Goal: Task Accomplishment & Management: Complete application form

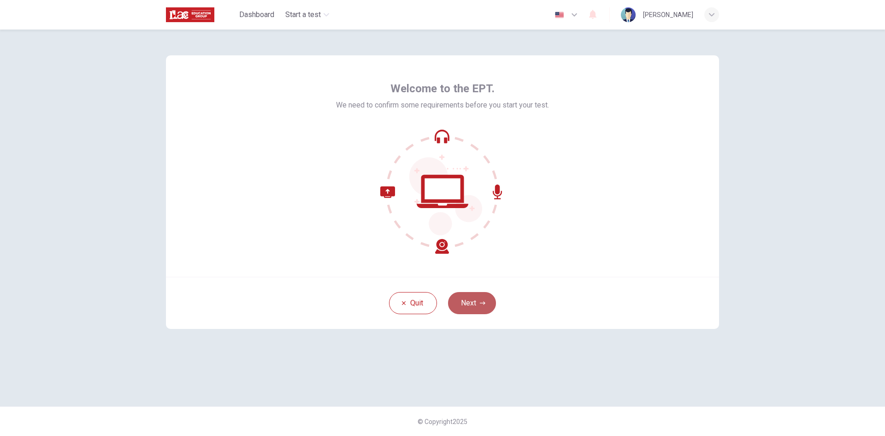
click at [464, 311] on button "Next" at bounding box center [472, 303] width 48 height 22
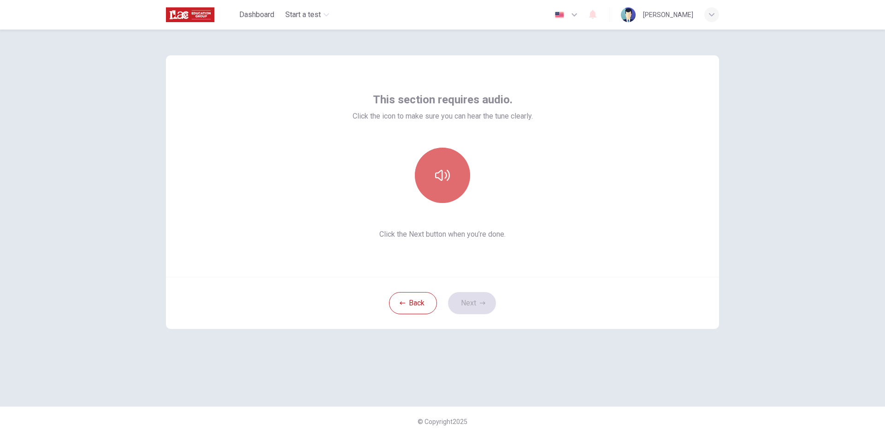
click at [455, 180] on button "button" at bounding box center [442, 175] width 55 height 55
click at [484, 310] on button "Next" at bounding box center [472, 303] width 48 height 22
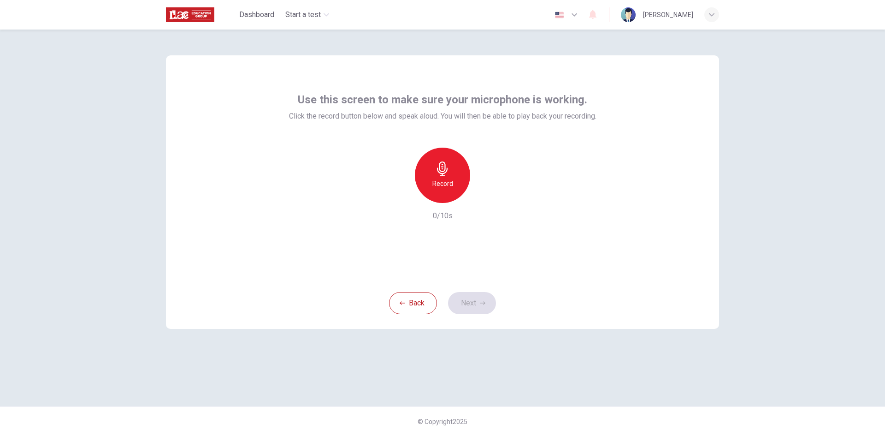
click at [441, 194] on div "Record" at bounding box center [442, 175] width 55 height 55
click at [452, 177] on div "Stop" at bounding box center [442, 175] width 55 height 55
click at [481, 201] on div "button" at bounding box center [485, 195] width 15 height 15
click at [459, 304] on button "Next" at bounding box center [472, 303] width 48 height 22
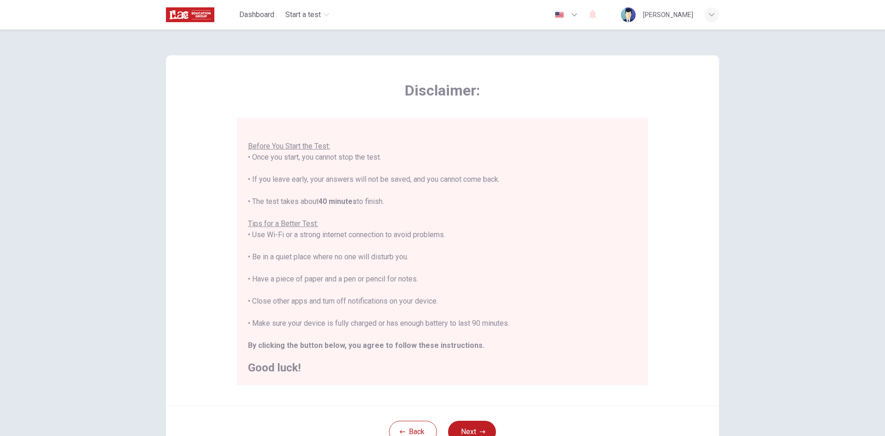
scroll to position [46, 0]
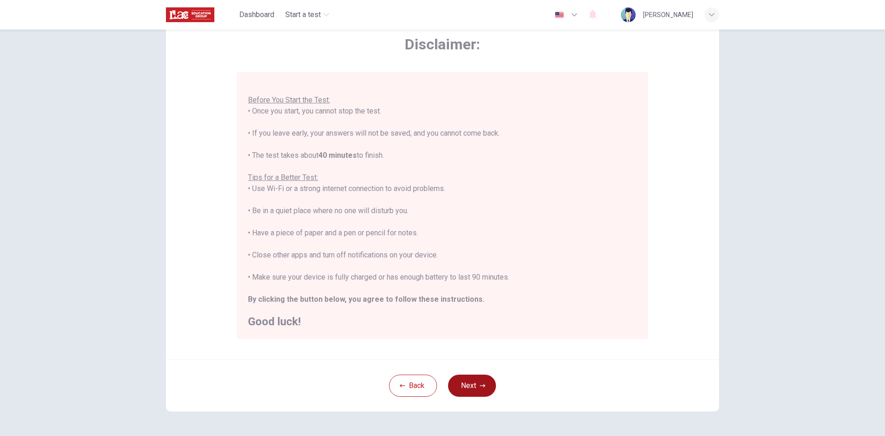
click at [469, 380] on button "Next" at bounding box center [472, 385] width 48 height 22
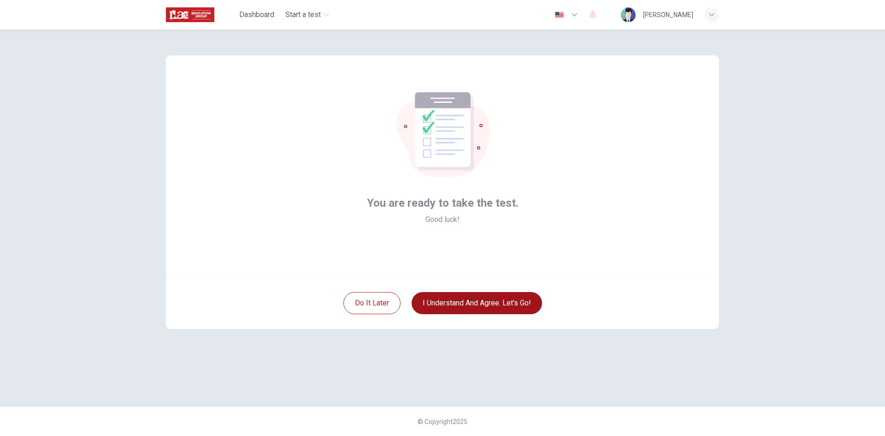
scroll to position [0, 0]
click at [447, 309] on button "I understand and agree. Let’s go!" at bounding box center [477, 303] width 131 height 22
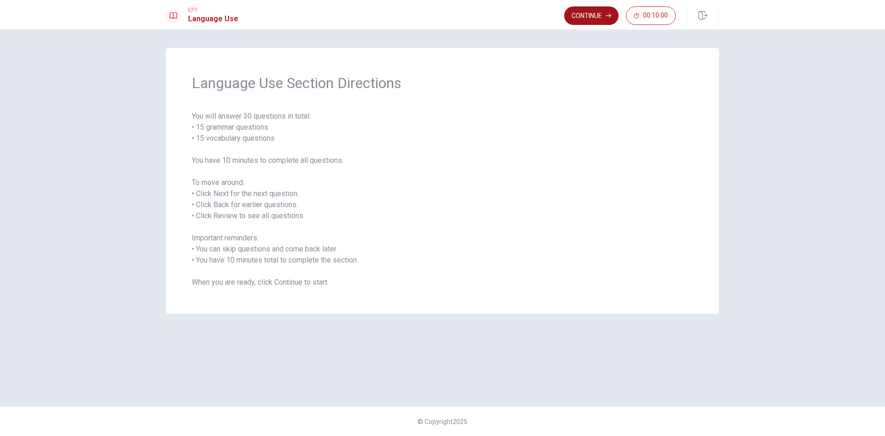
click at [598, 21] on button "Continue" at bounding box center [591, 15] width 54 height 18
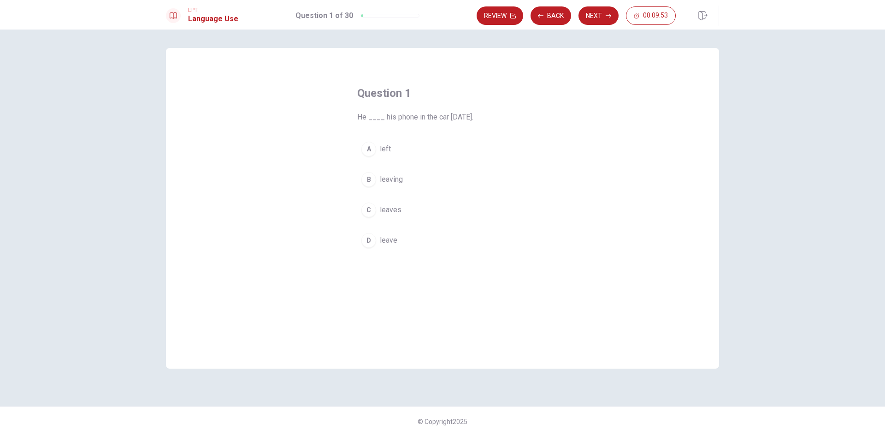
click at [369, 146] on div "A" at bounding box center [369, 149] width 15 height 15
click at [586, 20] on button "Next" at bounding box center [599, 15] width 40 height 18
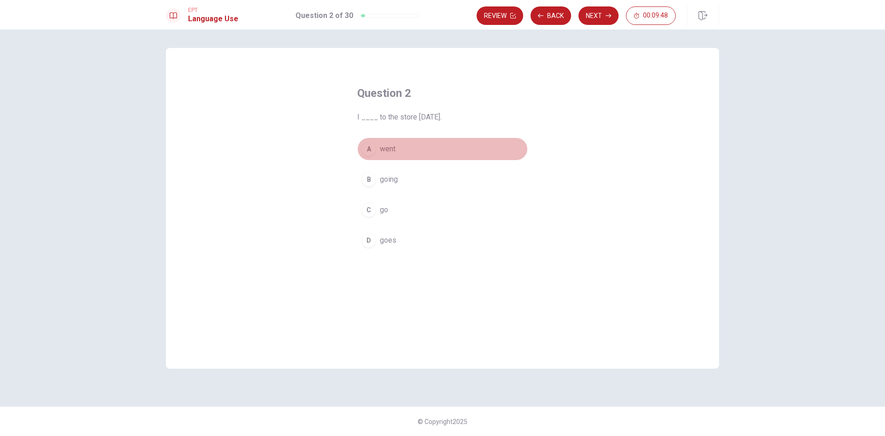
click at [415, 148] on button "A went" at bounding box center [442, 148] width 171 height 23
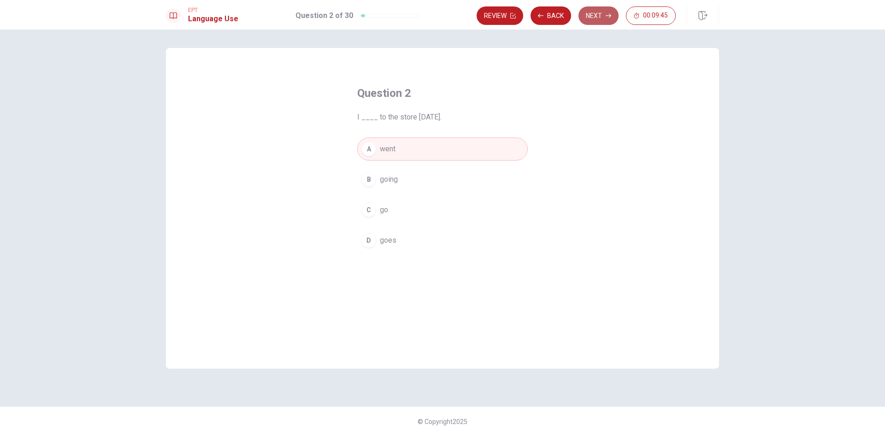
click at [595, 19] on button "Next" at bounding box center [599, 15] width 40 height 18
click at [398, 176] on button "B are" at bounding box center [442, 179] width 171 height 23
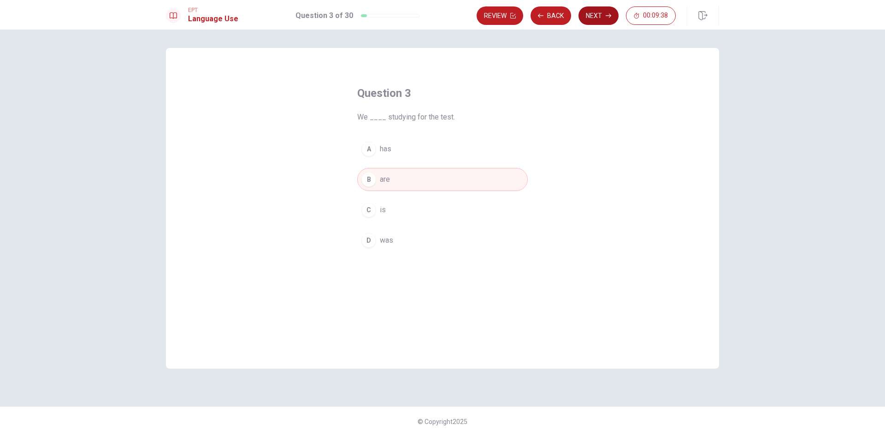
click at [603, 17] on button "Next" at bounding box center [599, 15] width 40 height 18
drag, startPoint x: 359, startPoint y: 119, endPoint x: 443, endPoint y: 119, distance: 83.9
click at [443, 118] on span "____ they arrive at the meeting on time?" at bounding box center [442, 117] width 171 height 11
drag, startPoint x: 493, startPoint y: 116, endPoint x: 425, endPoint y: 113, distance: 68.3
click at [425, 113] on span "____ they arrive at the meeting on time?" at bounding box center [442, 117] width 171 height 11
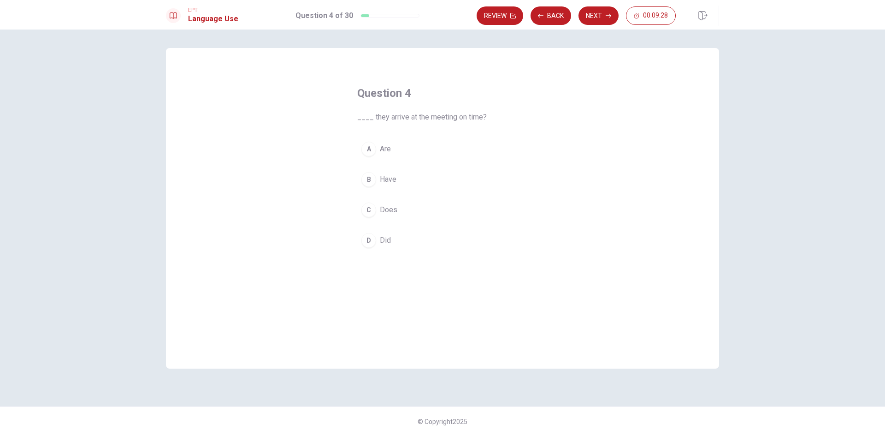
drag, startPoint x: 460, startPoint y: 119, endPoint x: 398, endPoint y: 121, distance: 61.8
click at [401, 121] on span "____ they arrive at the meeting on time?" at bounding box center [442, 117] width 171 height 11
click at [444, 117] on span "____ they arrive at the meeting on time?" at bounding box center [442, 117] width 171 height 11
drag, startPoint x: 393, startPoint y: 112, endPoint x: 439, endPoint y: 113, distance: 46.6
click at [439, 113] on span "____ they arrive at the meeting on time?" at bounding box center [442, 117] width 171 height 11
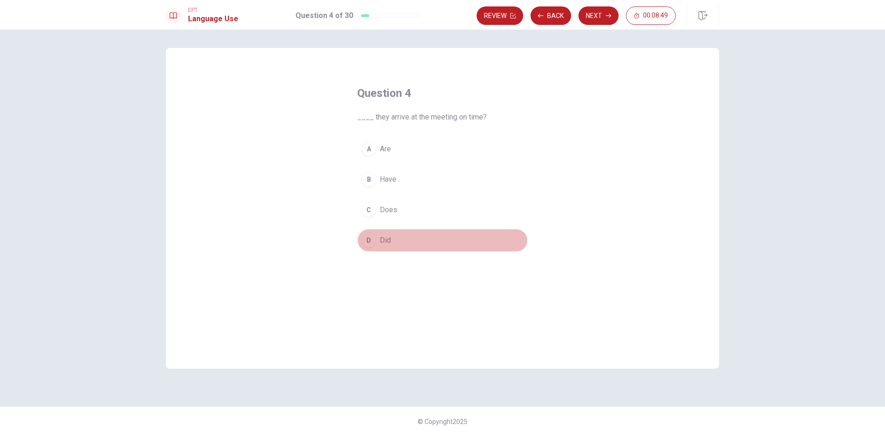
click at [381, 250] on button "D Did" at bounding box center [442, 240] width 171 height 23
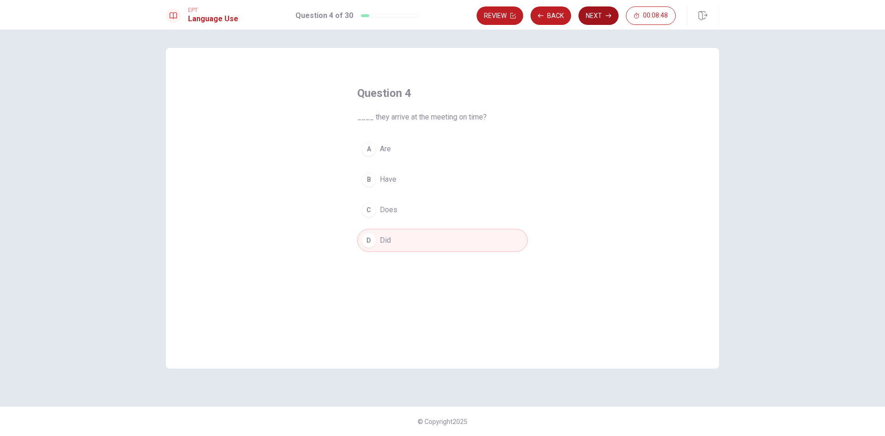
click at [594, 18] on button "Next" at bounding box center [599, 15] width 40 height 18
click at [393, 213] on span "fridge" at bounding box center [389, 209] width 19 height 11
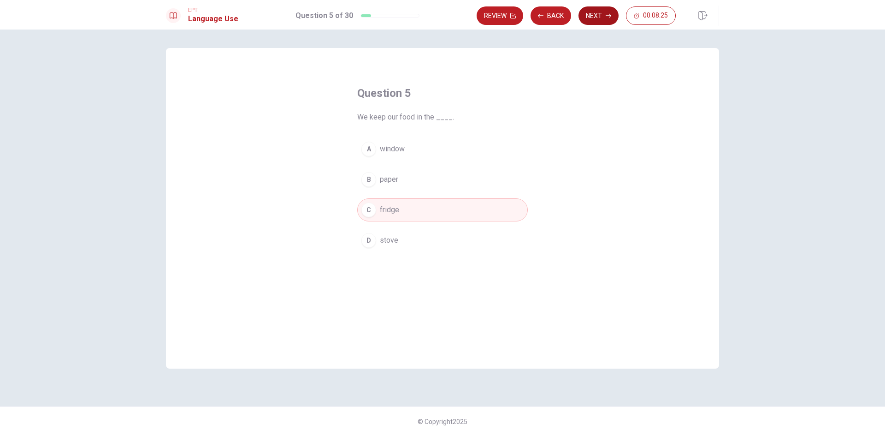
click at [586, 19] on button "Next" at bounding box center [599, 15] width 40 height 18
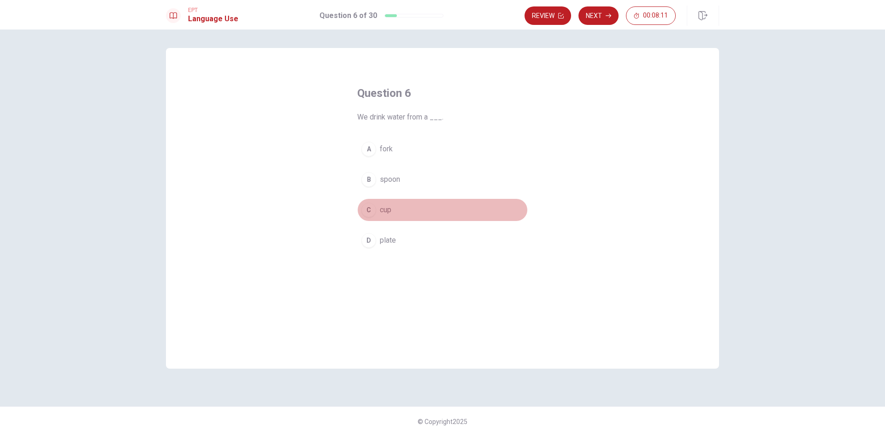
click at [404, 204] on button "C cup" at bounding box center [442, 209] width 171 height 23
click at [602, 10] on button "Next" at bounding box center [599, 15] width 40 height 18
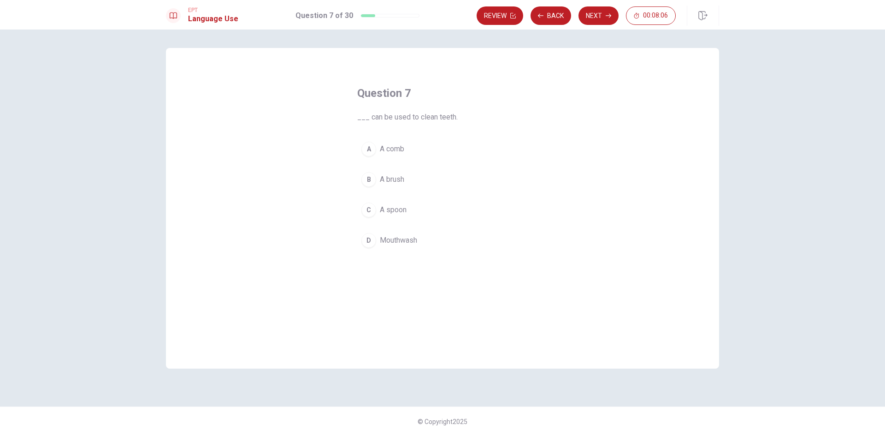
click at [424, 176] on button "B A brush" at bounding box center [442, 179] width 171 height 23
click at [594, 14] on button "Next" at bounding box center [599, 15] width 40 height 18
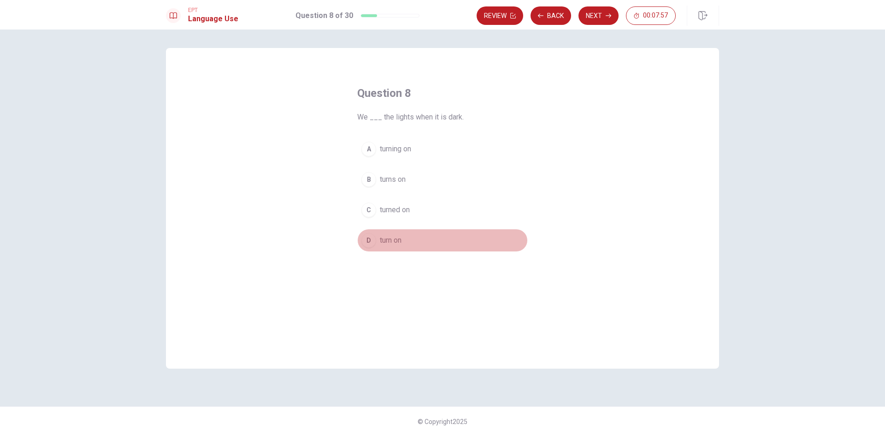
click at [405, 244] on button "D turn on" at bounding box center [442, 240] width 171 height 23
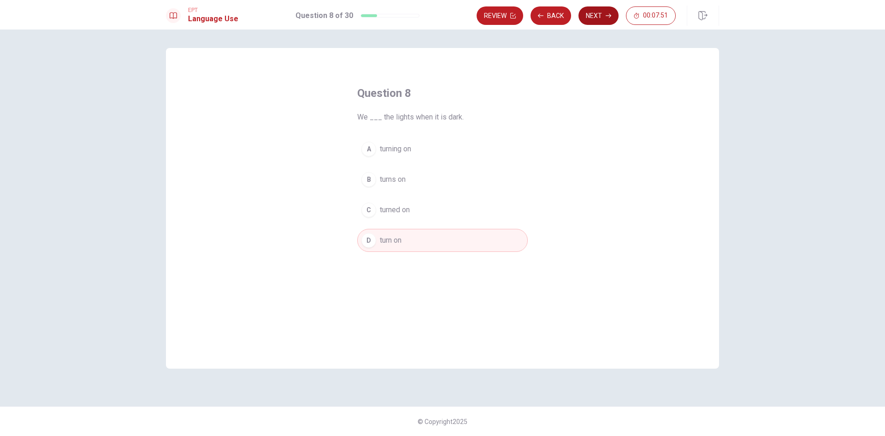
click at [600, 19] on button "Next" at bounding box center [599, 15] width 40 height 18
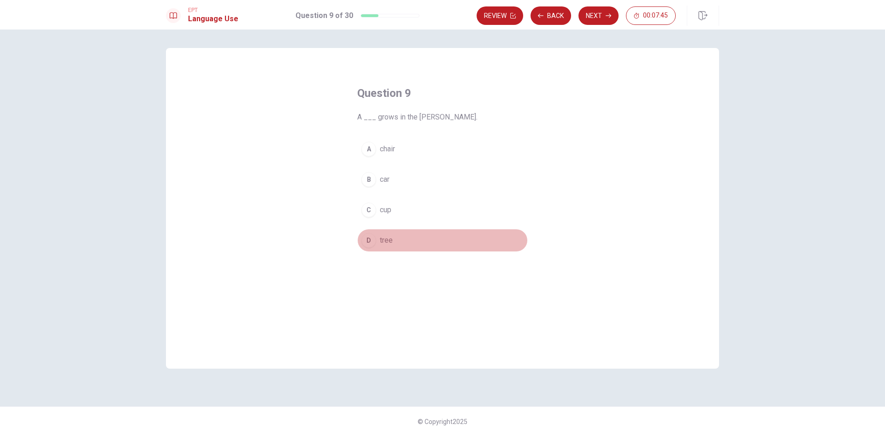
click at [413, 242] on button "D tree" at bounding box center [442, 240] width 171 height 23
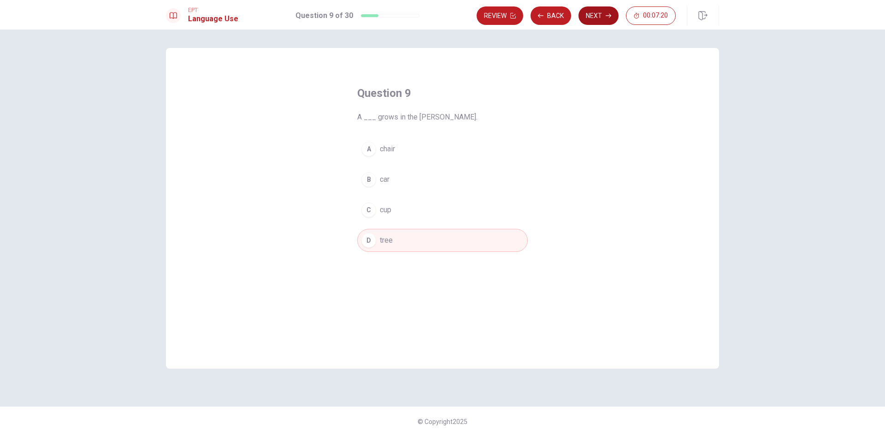
click at [609, 11] on button "Next" at bounding box center [599, 15] width 40 height 18
click at [469, 144] on button "A will help" at bounding box center [442, 148] width 171 height 23
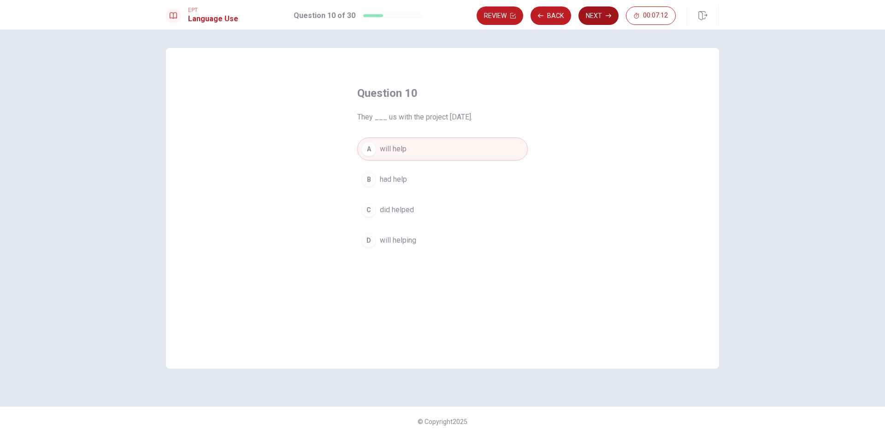
click at [585, 20] on button "Next" at bounding box center [599, 15] width 40 height 18
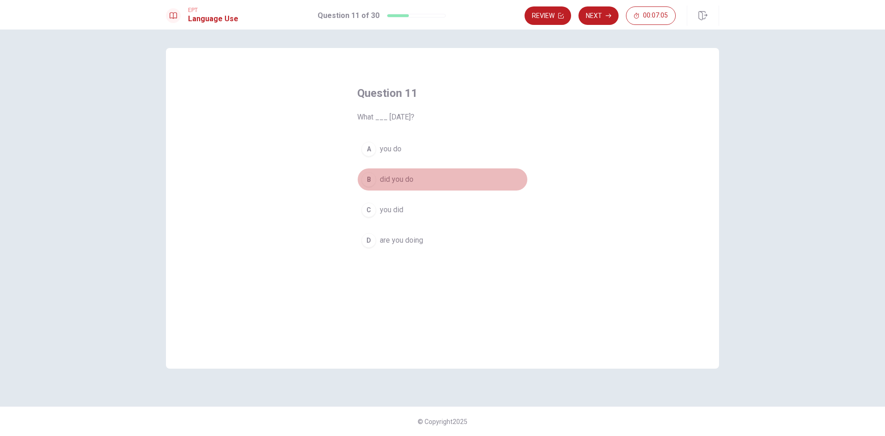
click at [421, 179] on button "B did you do" at bounding box center [442, 179] width 171 height 23
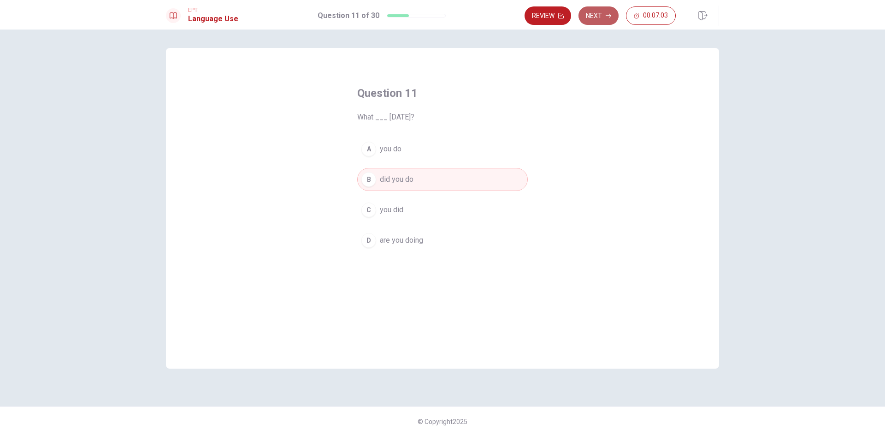
click at [603, 18] on button "Next" at bounding box center [599, 15] width 40 height 18
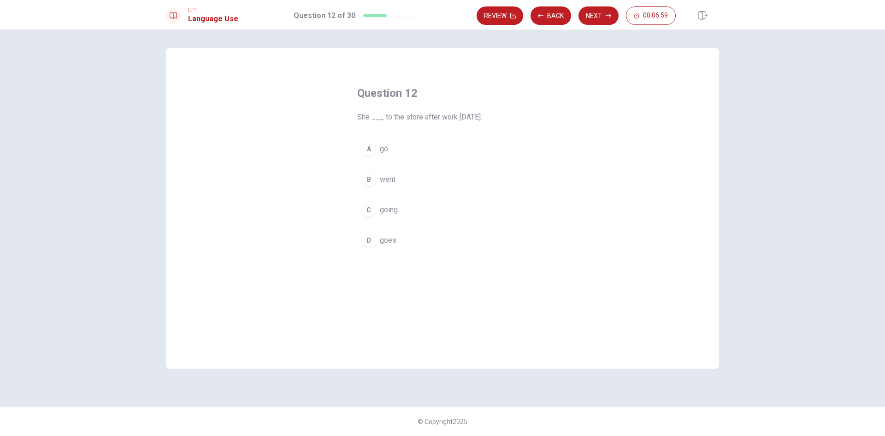
click at [405, 176] on button "B went" at bounding box center [442, 179] width 171 height 23
click at [604, 17] on button "Next" at bounding box center [599, 15] width 40 height 18
click at [380, 249] on button "D was" at bounding box center [442, 240] width 171 height 23
click at [595, 17] on button "Next" at bounding box center [599, 15] width 40 height 18
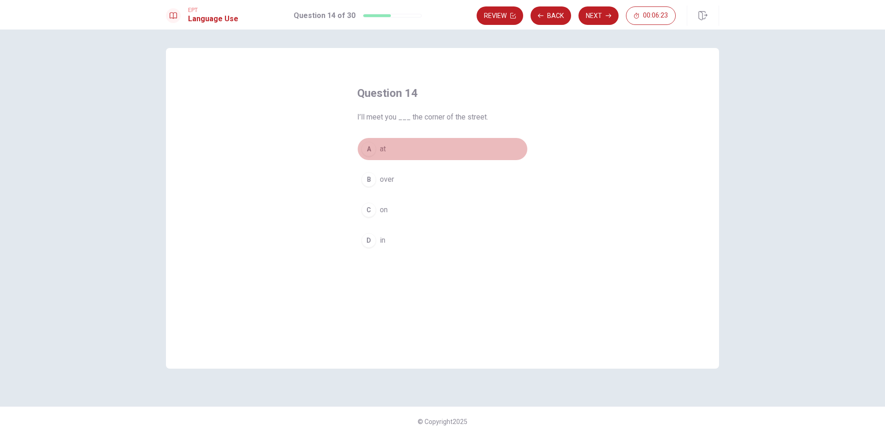
click at [406, 152] on button "A at" at bounding box center [442, 148] width 171 height 23
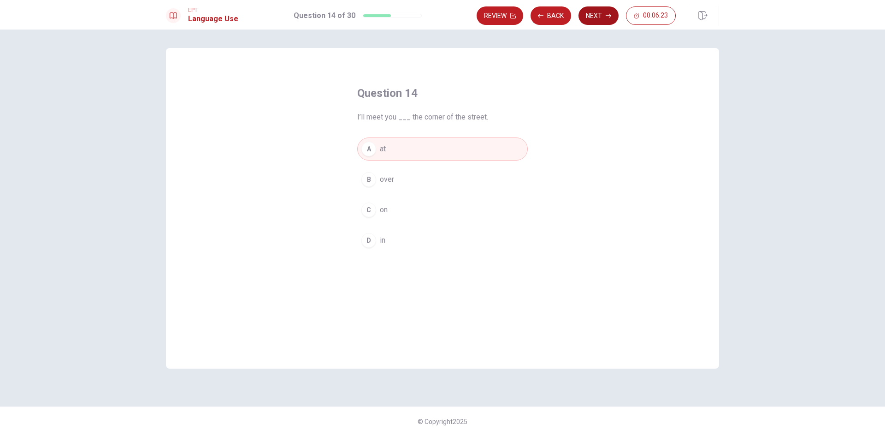
click at [604, 11] on button "Next" at bounding box center [599, 15] width 40 height 18
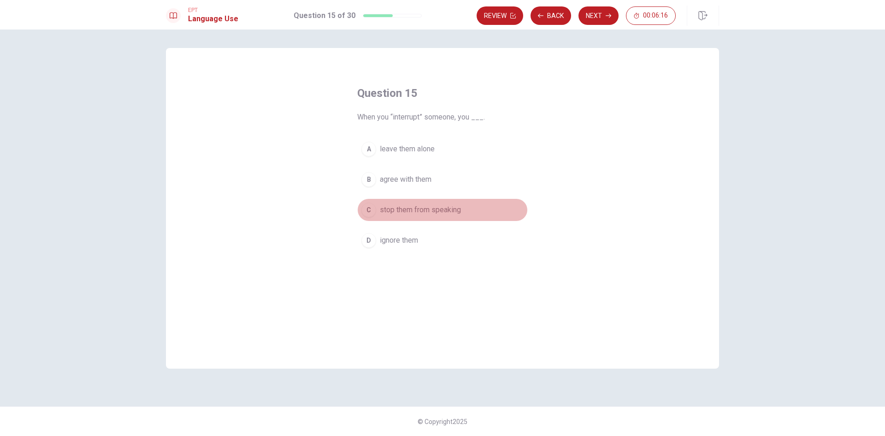
click at [452, 216] on button "C stop them from speaking" at bounding box center [442, 209] width 171 height 23
click at [601, 13] on button "Next" at bounding box center [599, 15] width 40 height 18
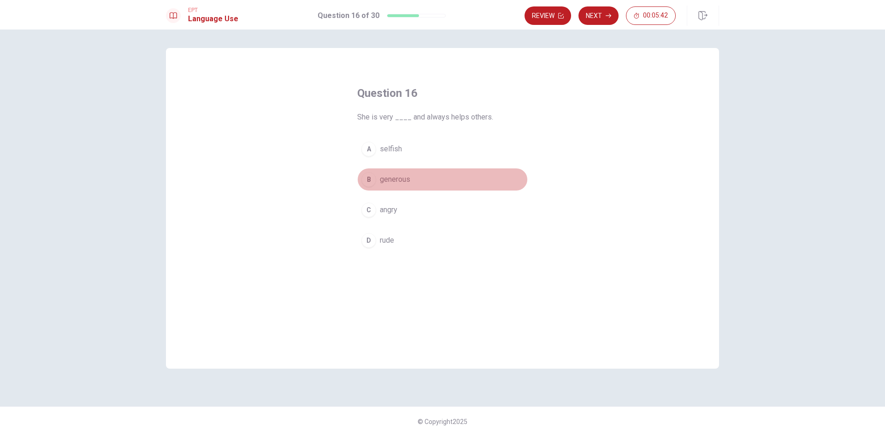
click at [436, 178] on button "B generous" at bounding box center [442, 179] width 171 height 23
click at [600, 15] on button "Next" at bounding box center [599, 15] width 40 height 18
click at [432, 175] on button "B tired" at bounding box center [442, 179] width 171 height 23
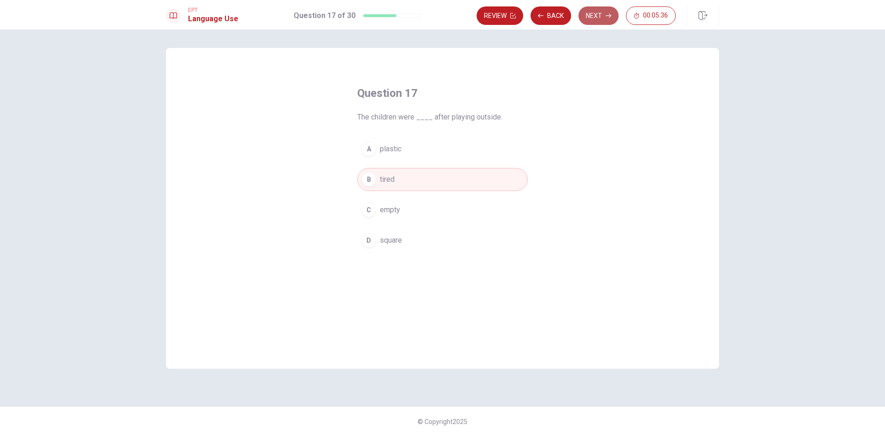
click at [595, 13] on button "Next" at bounding box center [599, 15] width 40 height 18
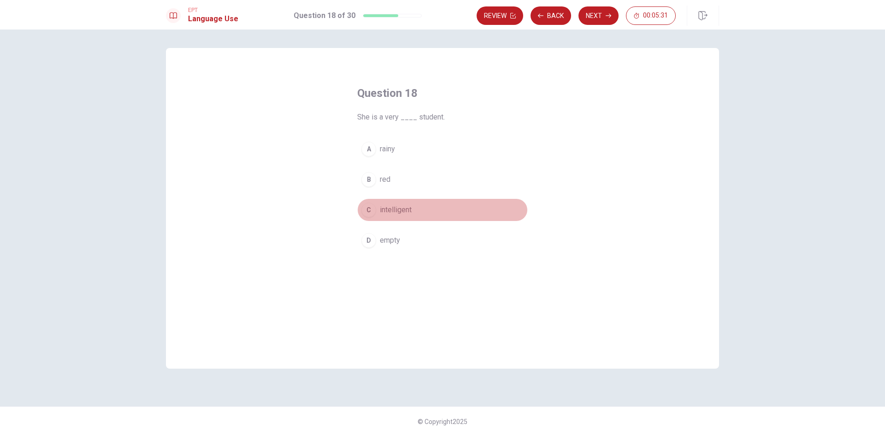
click at [410, 214] on span "intelligent" at bounding box center [396, 209] width 32 height 11
click at [586, 16] on button "Next" at bounding box center [599, 15] width 40 height 18
click at [406, 218] on button "C mouse" at bounding box center [442, 209] width 171 height 23
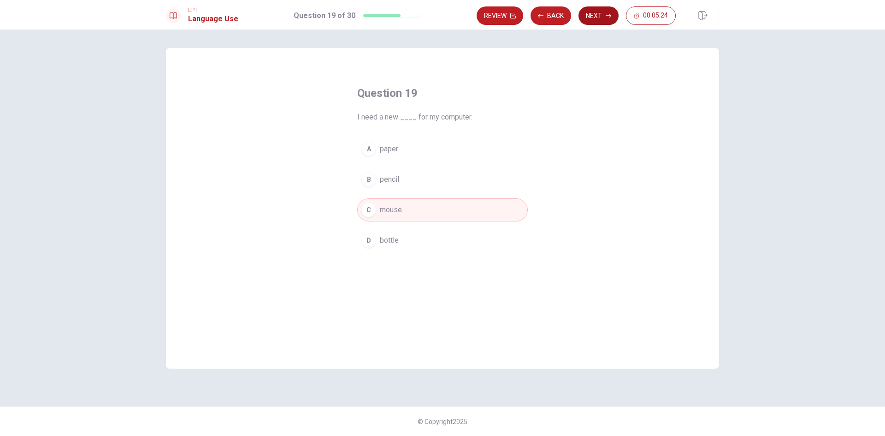
click at [601, 18] on button "Next" at bounding box center [599, 15] width 40 height 18
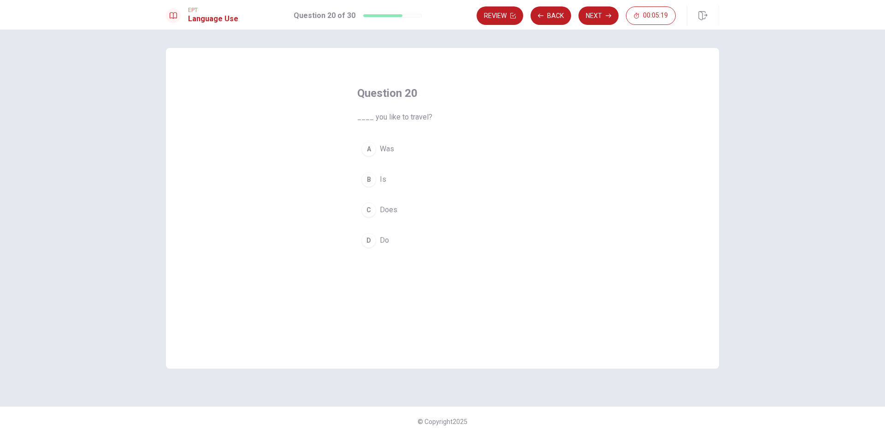
click at [378, 245] on button "D Do" at bounding box center [442, 240] width 171 height 23
click at [590, 19] on button "Next" at bounding box center [599, 15] width 40 height 18
click at [404, 233] on button "D leave" at bounding box center [442, 240] width 171 height 23
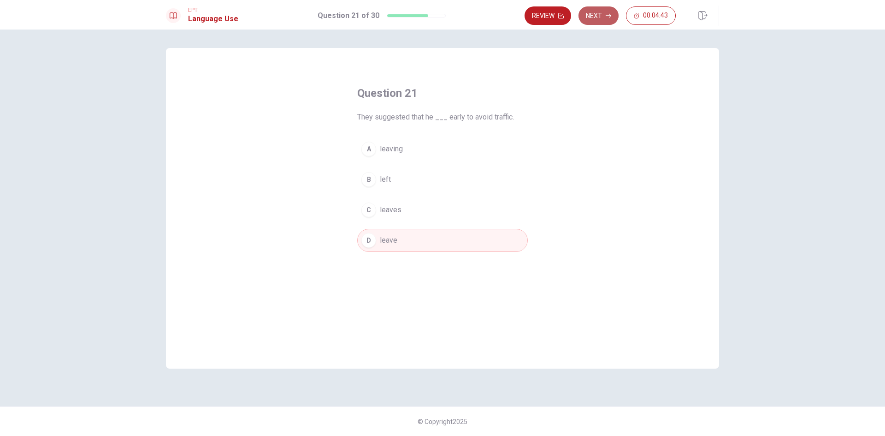
click at [599, 17] on button "Next" at bounding box center [599, 15] width 40 height 18
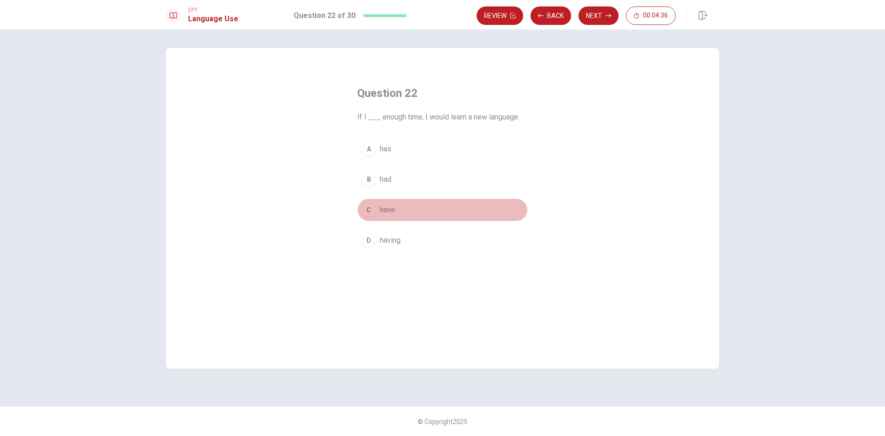
click at [410, 212] on button "C have" at bounding box center [442, 209] width 171 height 23
click at [586, 16] on button "Next" at bounding box center [599, 15] width 40 height 18
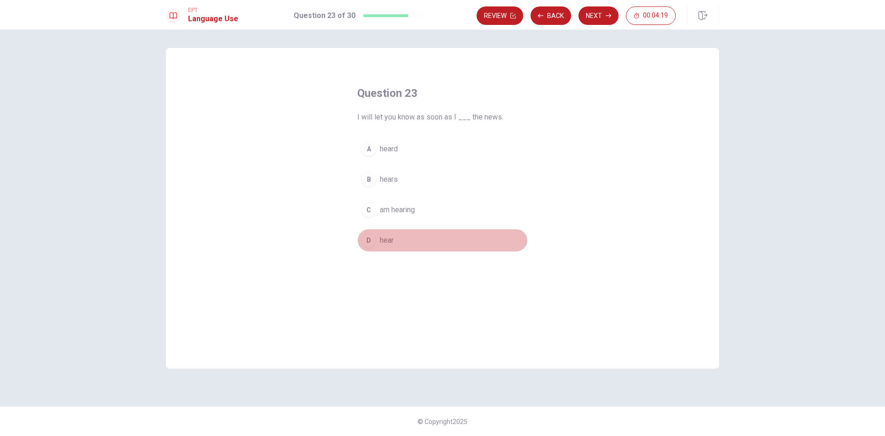
click at [402, 246] on button "D hear" at bounding box center [442, 240] width 171 height 23
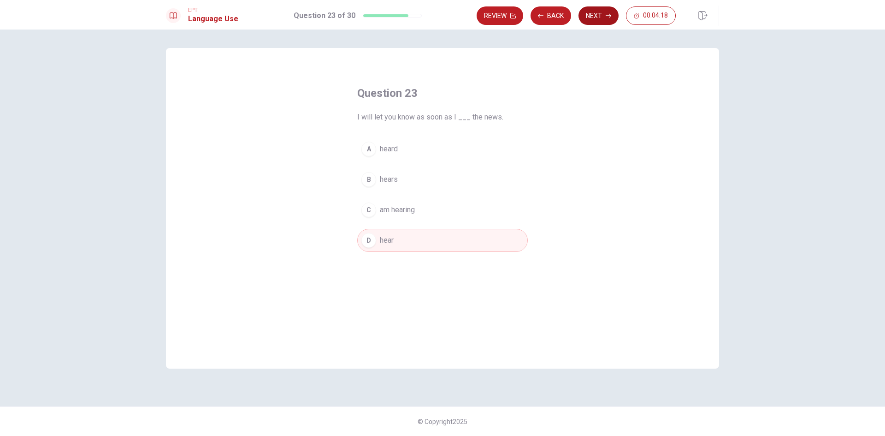
click at [596, 22] on button "Next" at bounding box center [599, 15] width 40 height 18
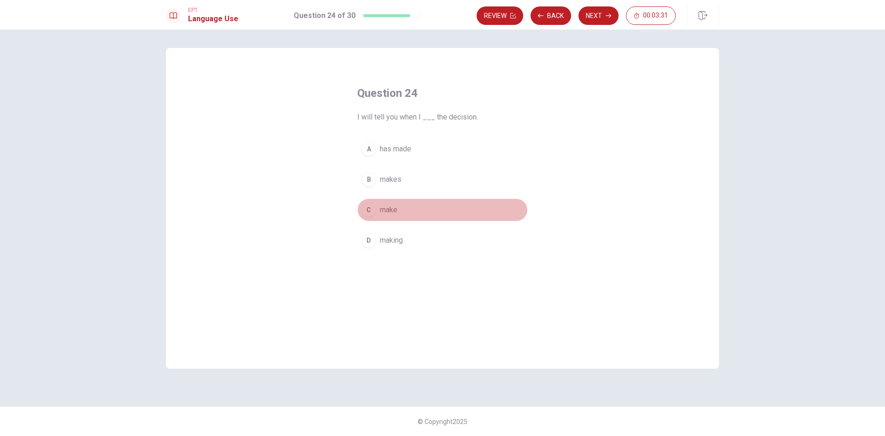
click at [415, 205] on button "C make" at bounding box center [442, 209] width 171 height 23
click at [588, 13] on button "Next" at bounding box center [599, 15] width 40 height 18
click at [395, 237] on button "D fix it" at bounding box center [442, 240] width 171 height 23
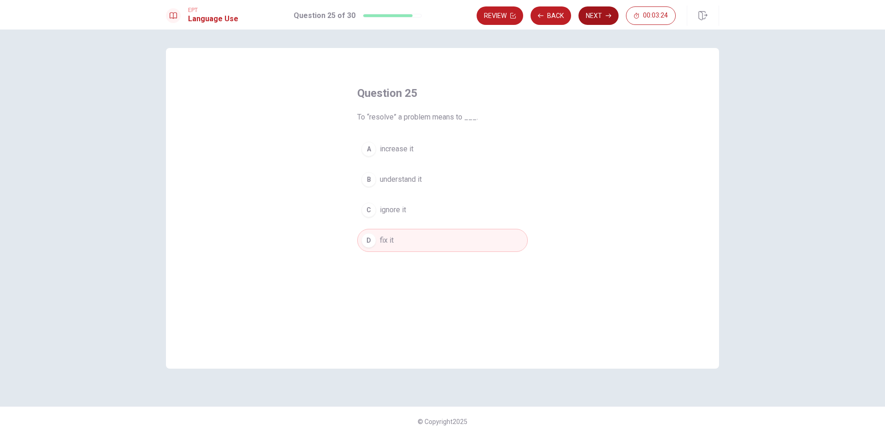
click at [606, 20] on button "Next" at bounding box center [599, 15] width 40 height 18
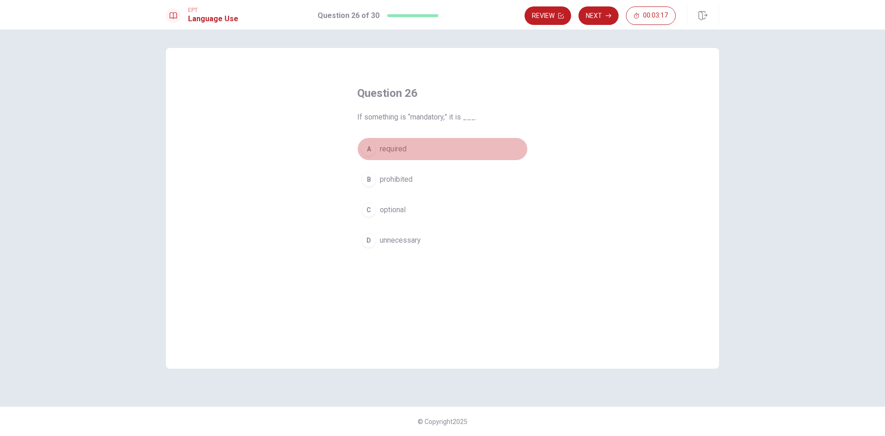
click at [433, 147] on button "A required" at bounding box center [442, 148] width 171 height 23
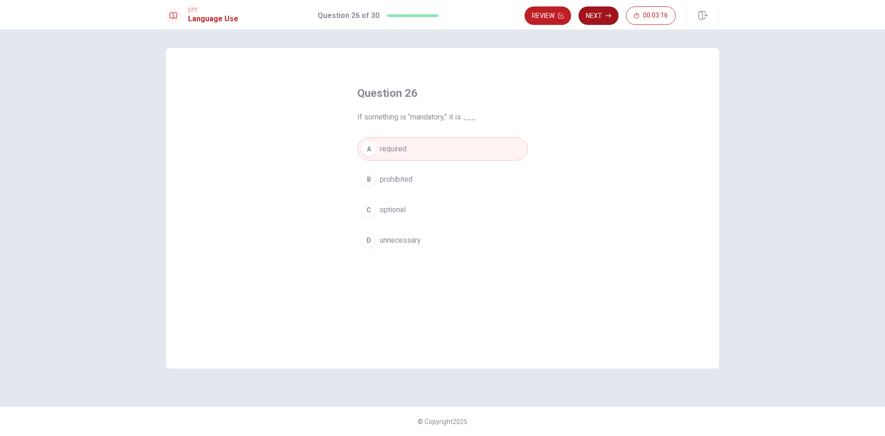
click at [600, 19] on button "Next" at bounding box center [599, 15] width 40 height 18
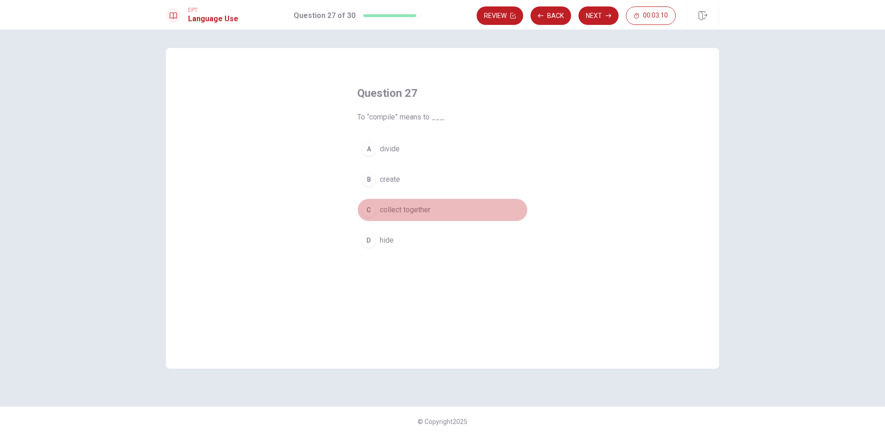
click at [435, 208] on button "C collect together" at bounding box center [442, 209] width 171 height 23
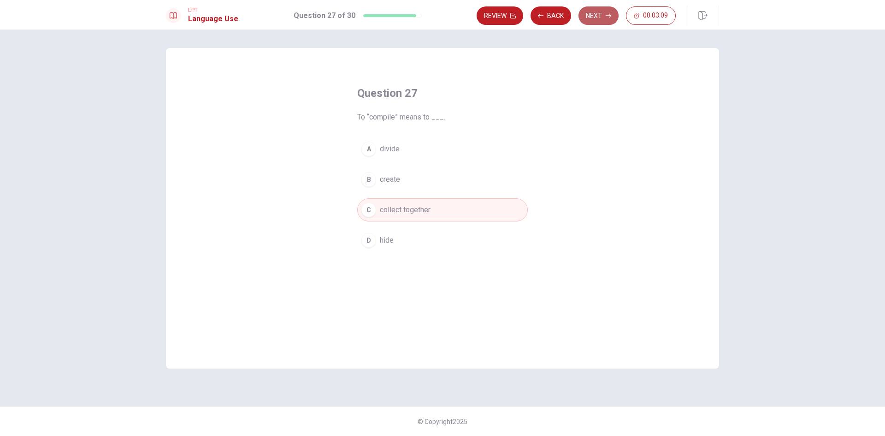
click at [588, 13] on button "Next" at bounding box center [599, 15] width 40 height 18
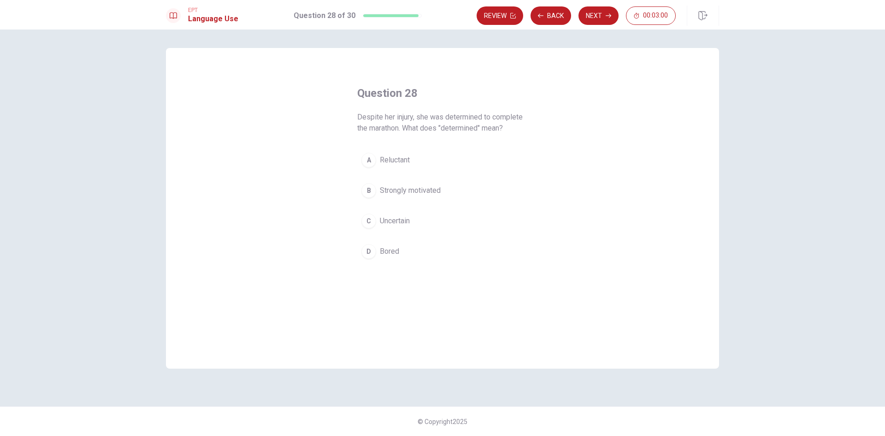
click at [421, 196] on button "B Strongly motivated" at bounding box center [442, 190] width 171 height 23
click at [598, 24] on button "Next" at bounding box center [599, 15] width 40 height 18
click at [406, 240] on span "unavoidable" at bounding box center [399, 240] width 39 height 11
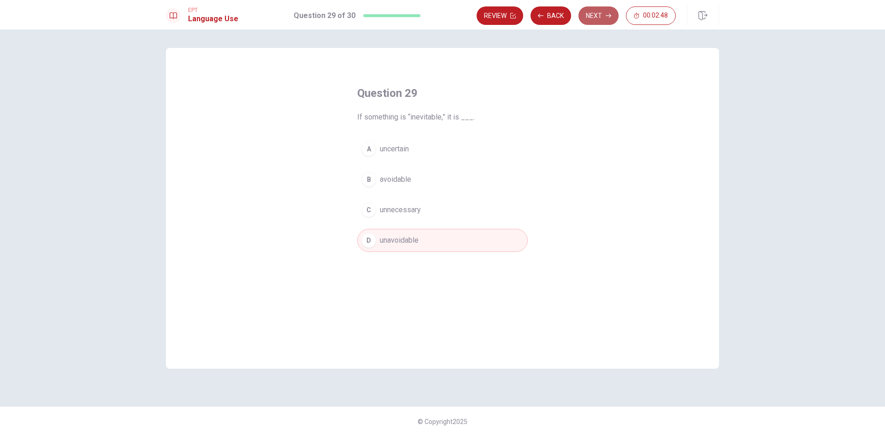
click at [593, 13] on button "Next" at bounding box center [599, 15] width 40 height 18
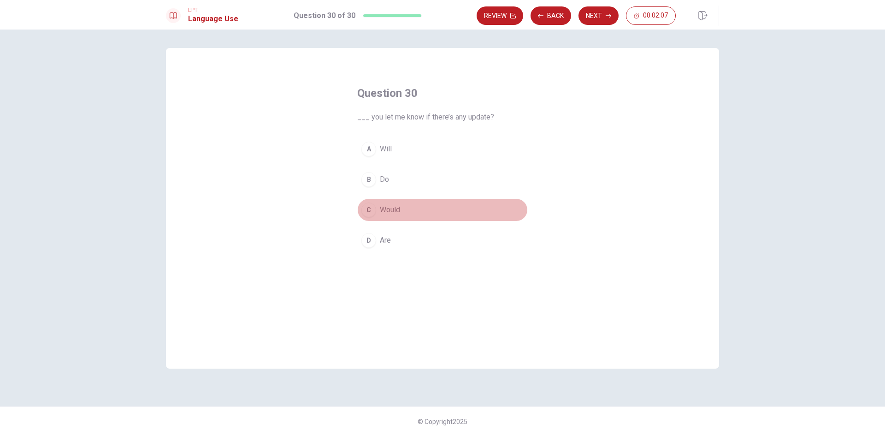
click at [375, 210] on div "C" at bounding box center [369, 209] width 15 height 15
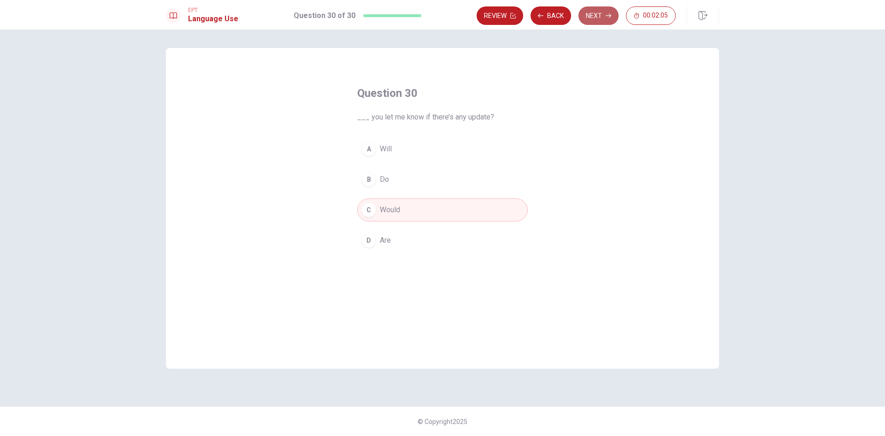
click at [599, 13] on button "Next" at bounding box center [599, 15] width 40 height 18
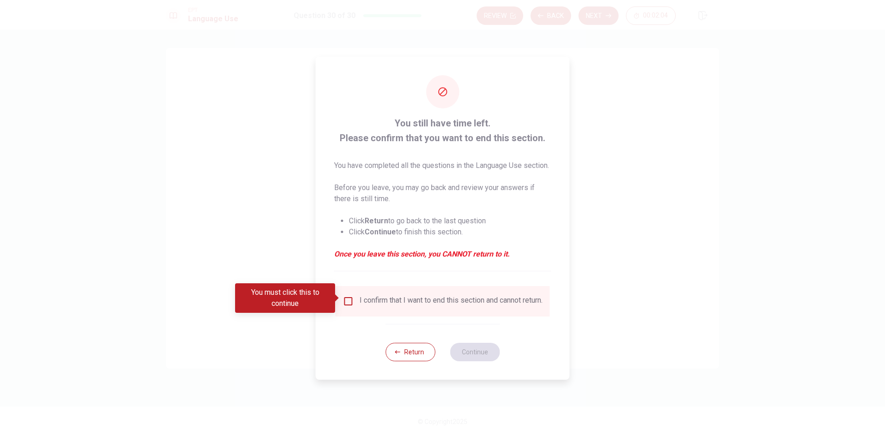
click at [343, 300] on input "You must click this to continue" at bounding box center [348, 301] width 11 height 11
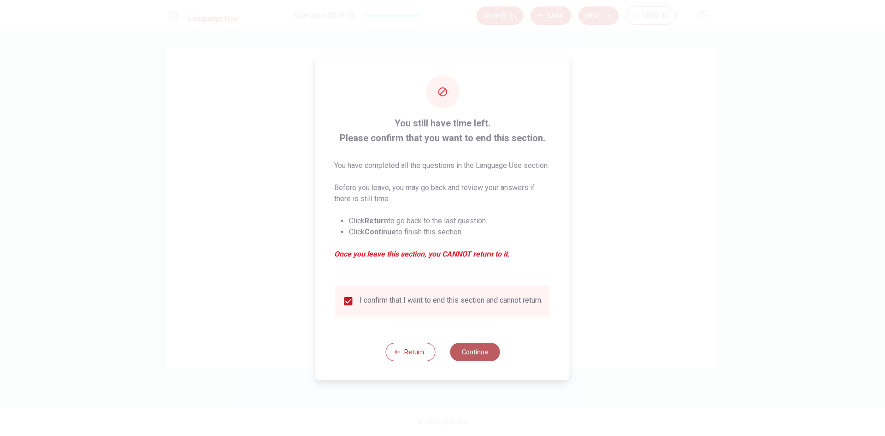
click at [467, 356] on button "Continue" at bounding box center [475, 352] width 50 height 18
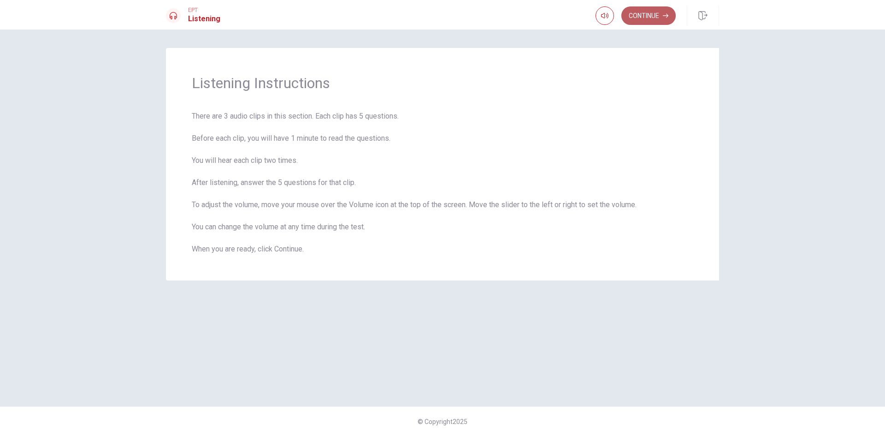
click at [635, 17] on button "Continue" at bounding box center [649, 15] width 54 height 18
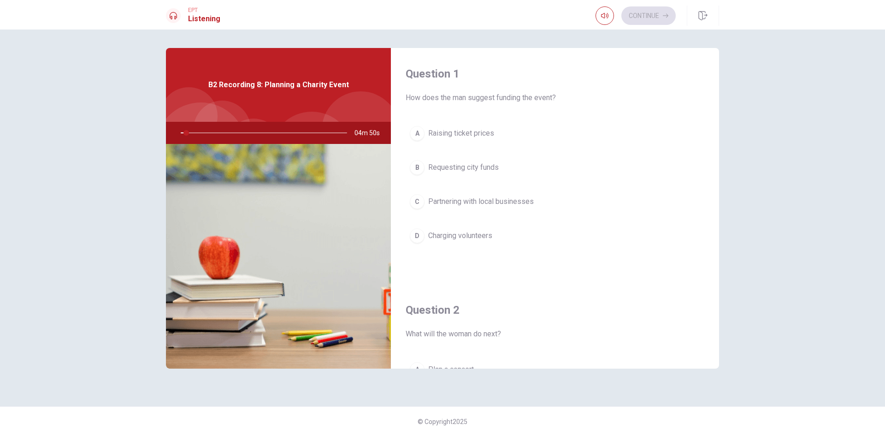
click at [177, 133] on div at bounding box center [262, 133] width 185 height 22
drag, startPoint x: 186, startPoint y: 133, endPoint x: 172, endPoint y: 138, distance: 15.8
click at [172, 138] on div at bounding box center [262, 133] width 185 height 22
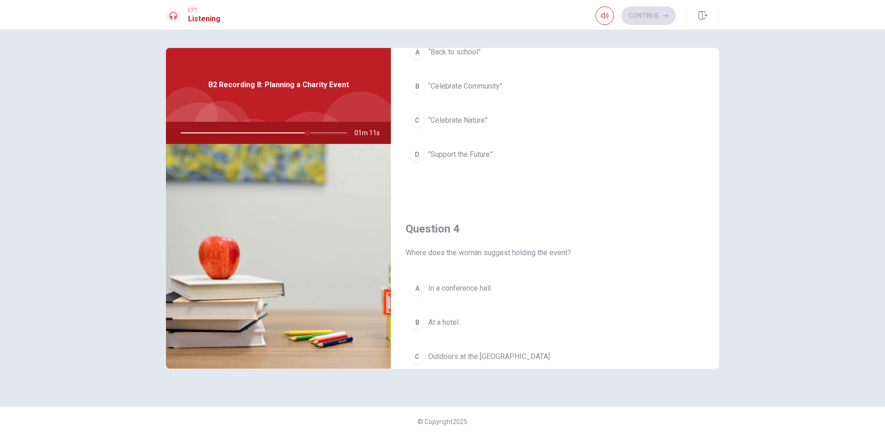
scroll to position [507, 0]
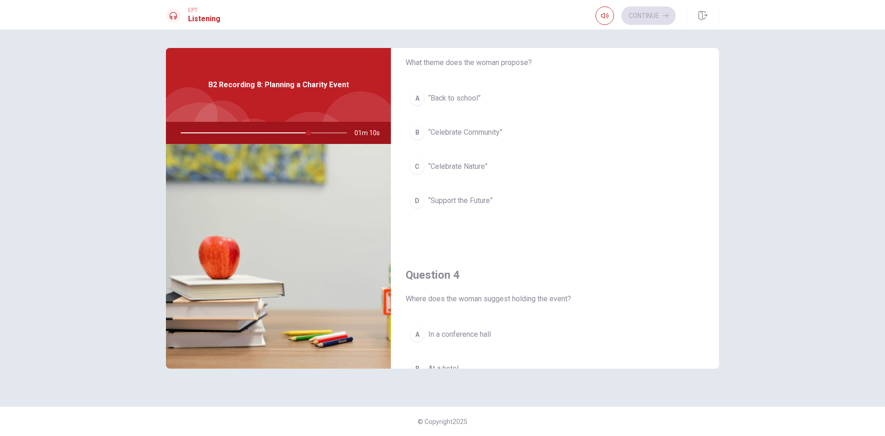
click at [496, 165] on button "C “Celebrate Nature”" at bounding box center [555, 166] width 299 height 23
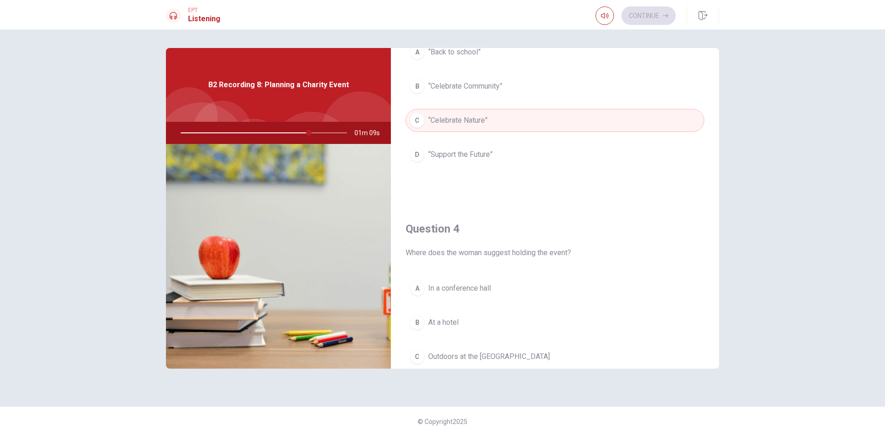
scroll to position [600, 0]
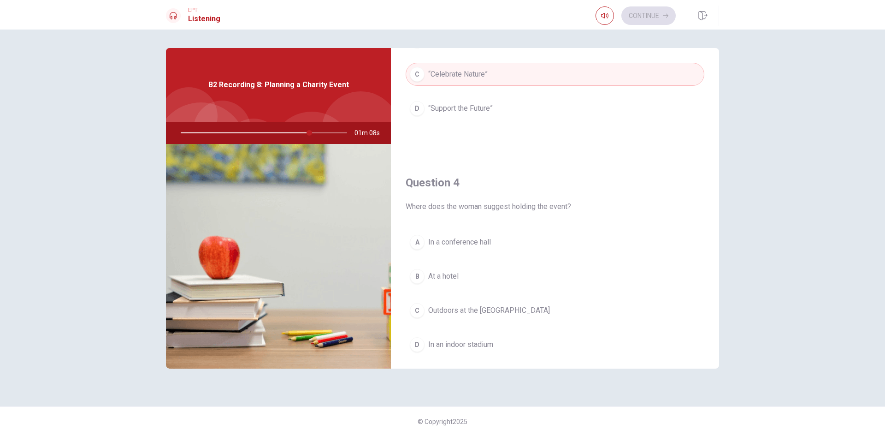
click at [495, 301] on button "C Outdoors at the [GEOGRAPHIC_DATA]" at bounding box center [555, 310] width 299 height 23
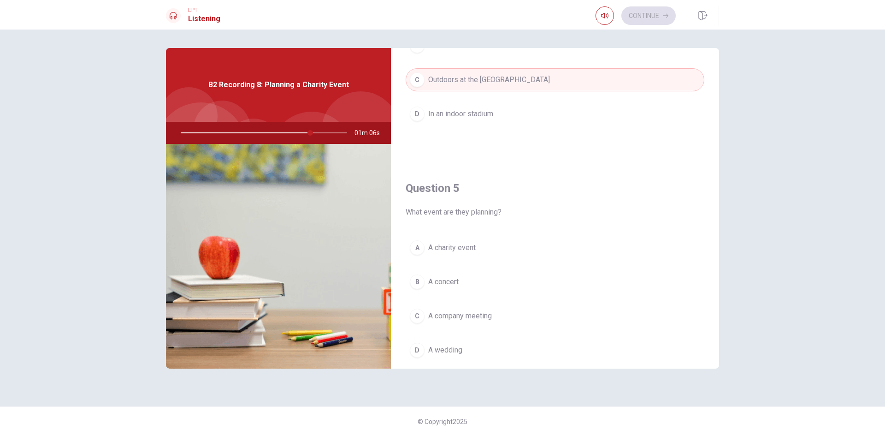
click at [499, 248] on button "A A charity event" at bounding box center [555, 247] width 299 height 23
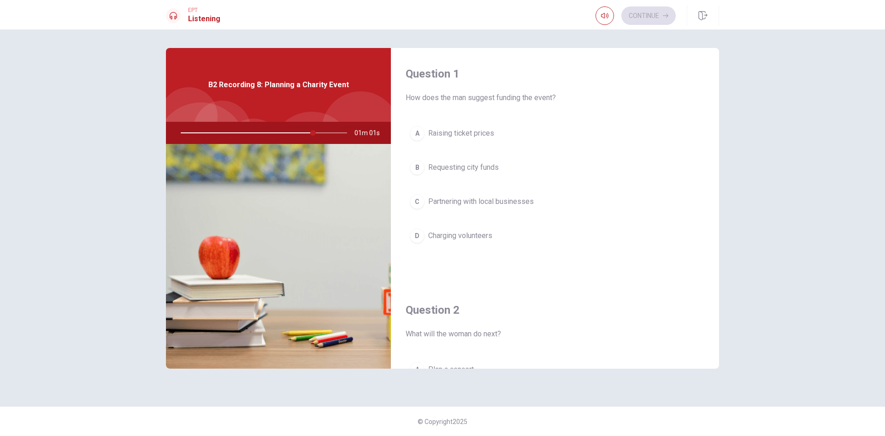
scroll to position [138, 0]
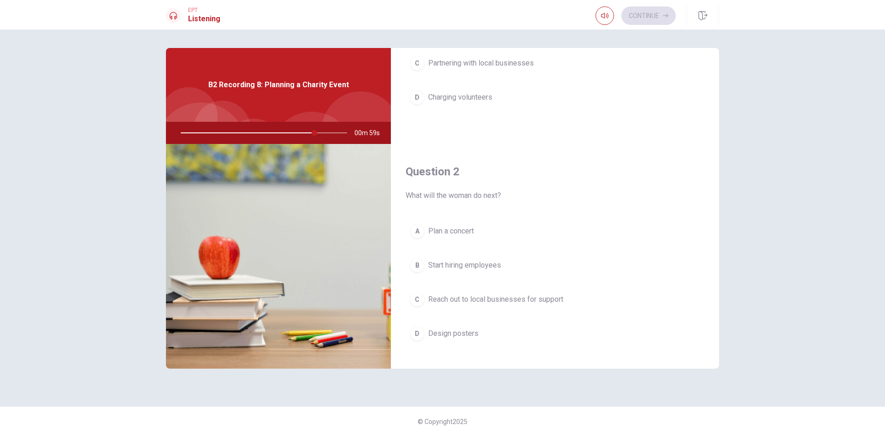
click at [558, 300] on span "Reach out to local businesses for support" at bounding box center [495, 299] width 135 height 11
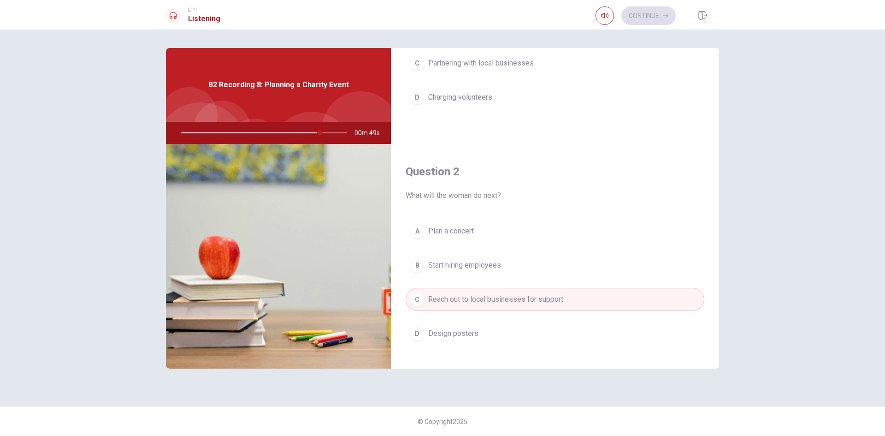
scroll to position [0, 0]
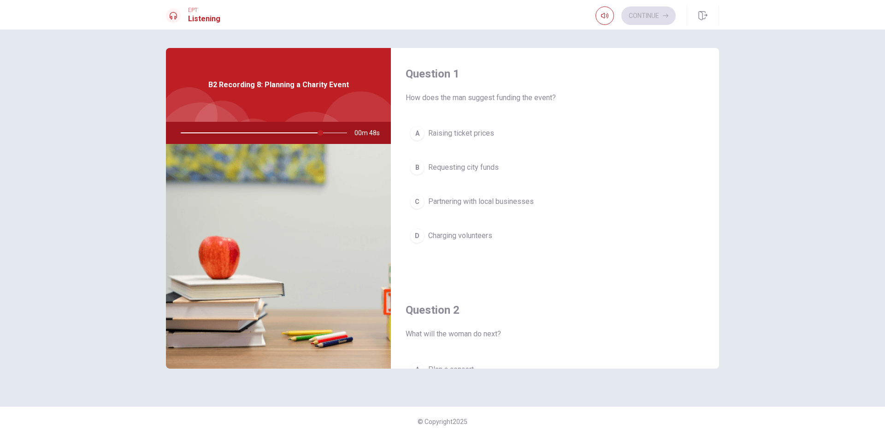
click at [521, 204] on span "Partnering with local businesses" at bounding box center [481, 201] width 106 height 11
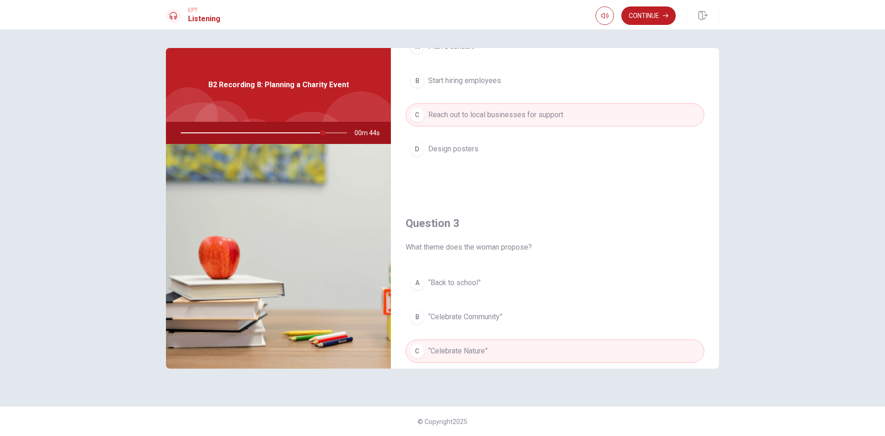
scroll to position [369, 0]
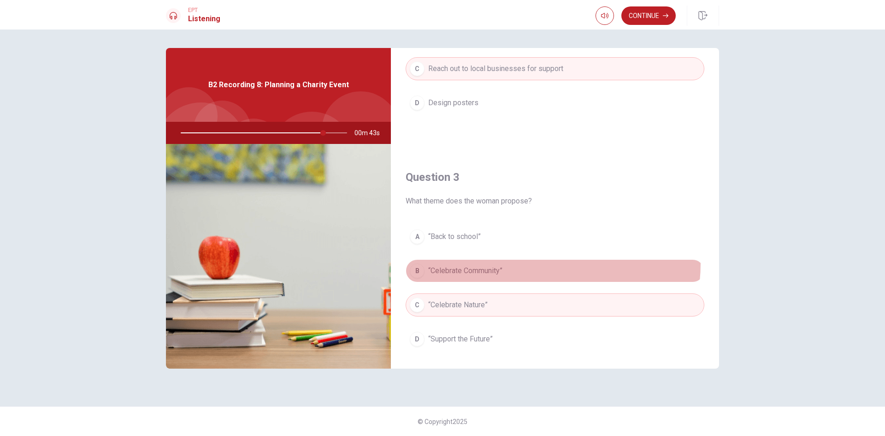
click at [516, 263] on button "B “Celebrate Community”" at bounding box center [555, 270] width 299 height 23
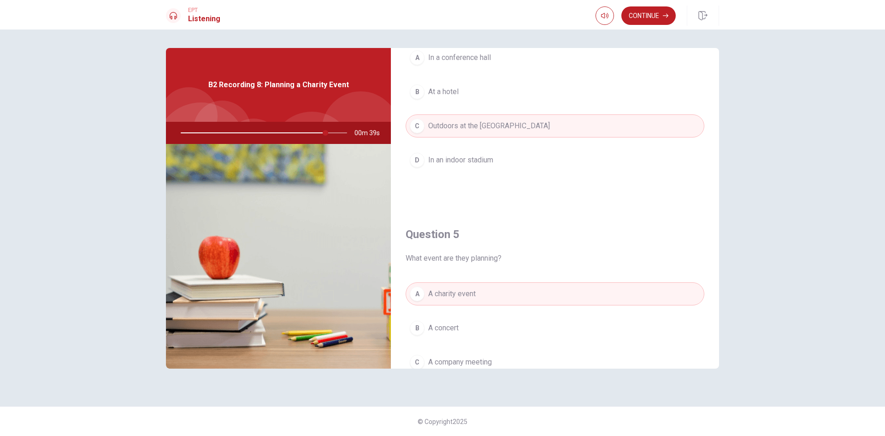
scroll to position [860, 0]
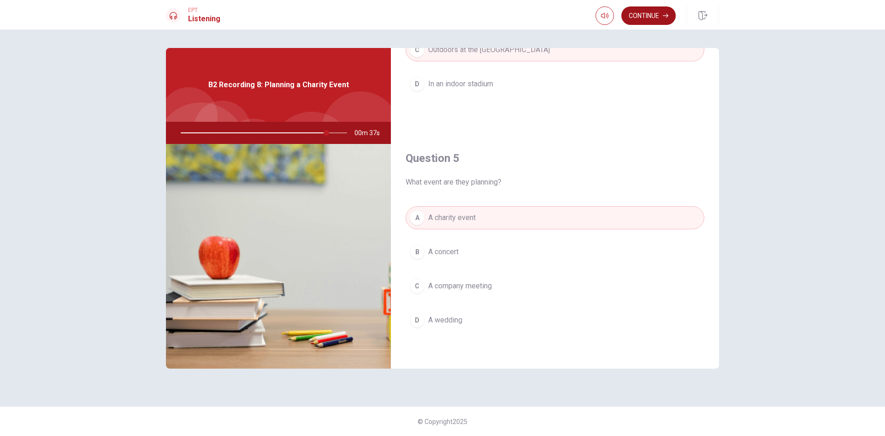
click at [651, 15] on button "Continue" at bounding box center [649, 15] width 54 height 18
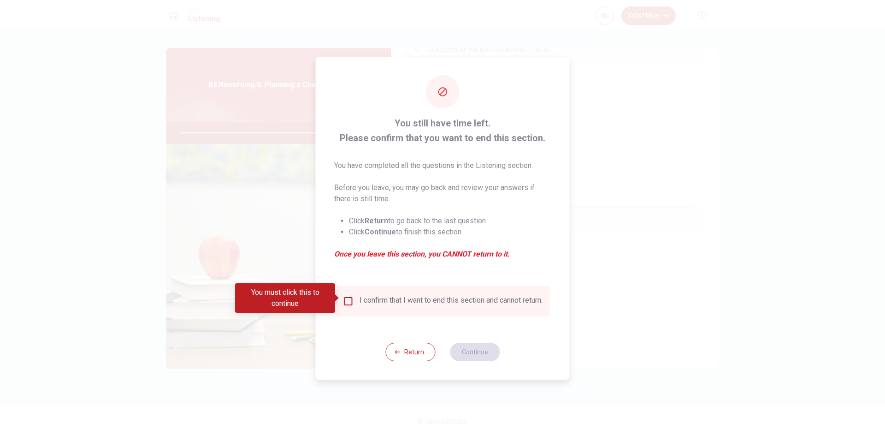
click at [353, 298] on div "I confirm that I want to end this section and cannot return." at bounding box center [443, 301] width 200 height 11
click at [351, 298] on input "You must click this to continue" at bounding box center [348, 301] width 11 height 11
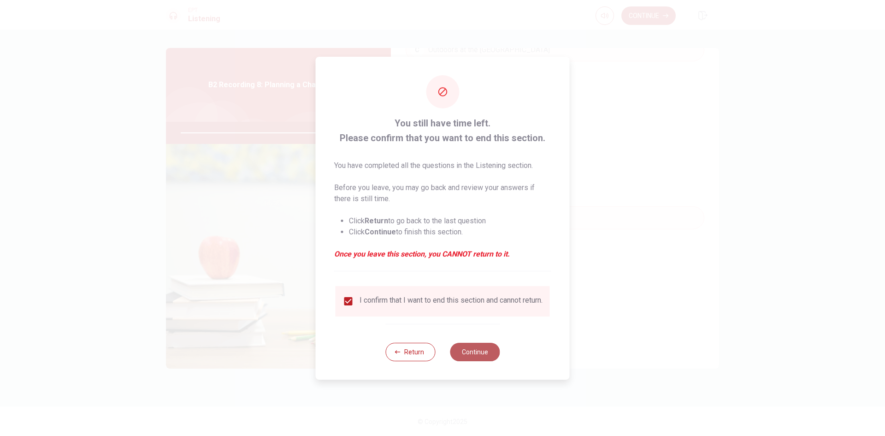
click at [484, 361] on button "Continue" at bounding box center [475, 352] width 50 height 18
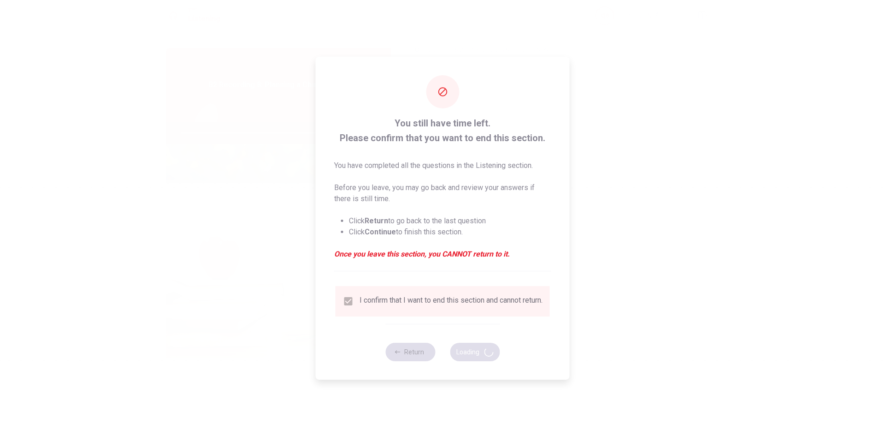
type input "89"
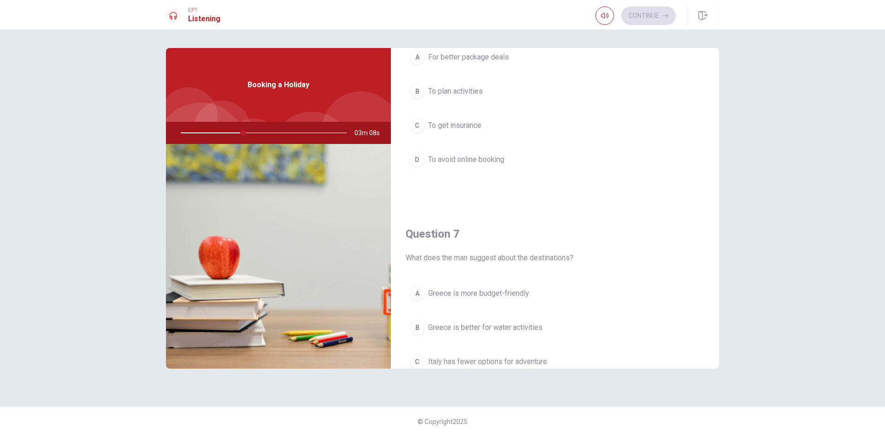
scroll to position [0, 0]
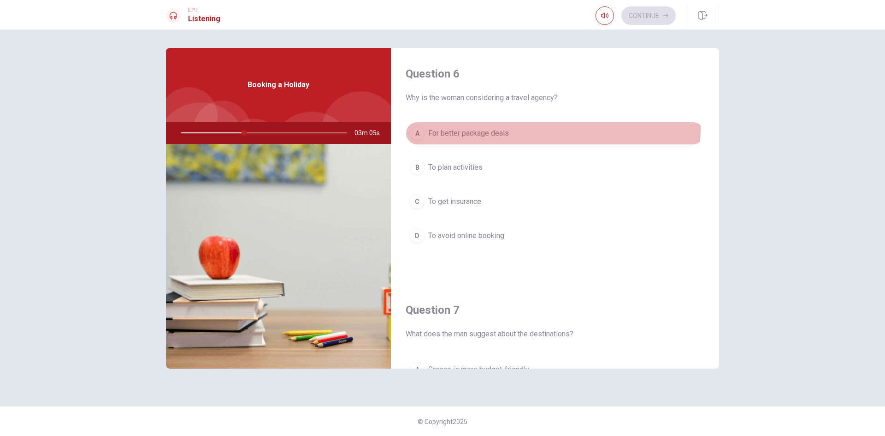
click at [544, 127] on button "A For better package deals" at bounding box center [555, 133] width 299 height 23
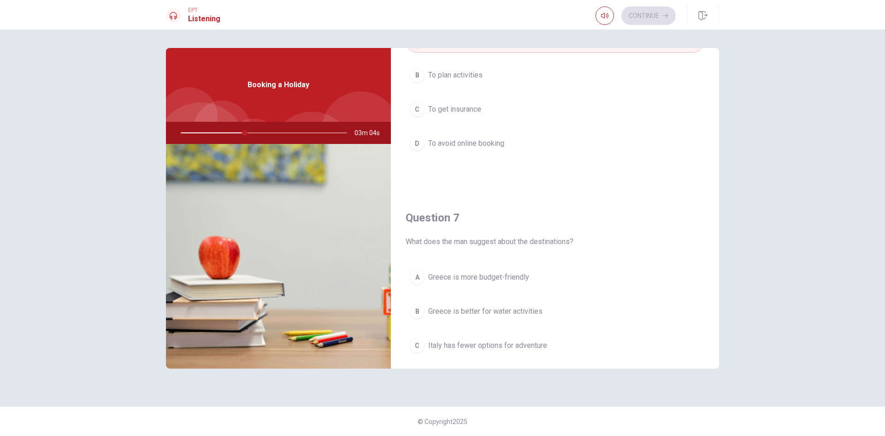
scroll to position [138, 0]
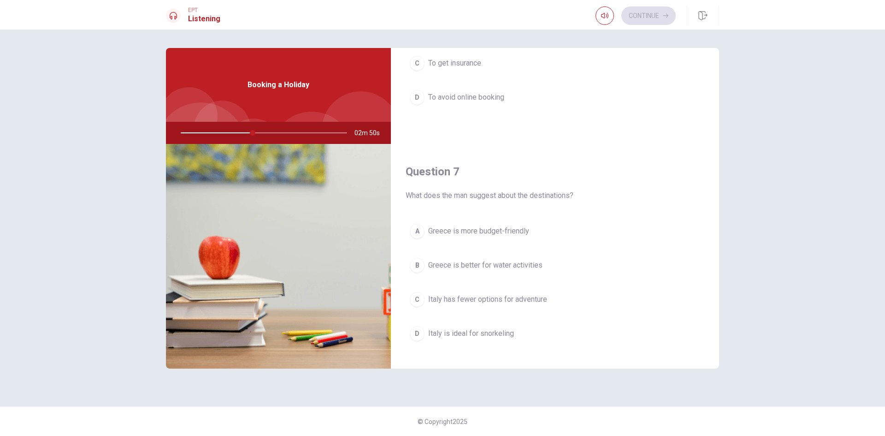
click at [530, 302] on span "Italy has fewer options for adventure" at bounding box center [487, 299] width 119 height 11
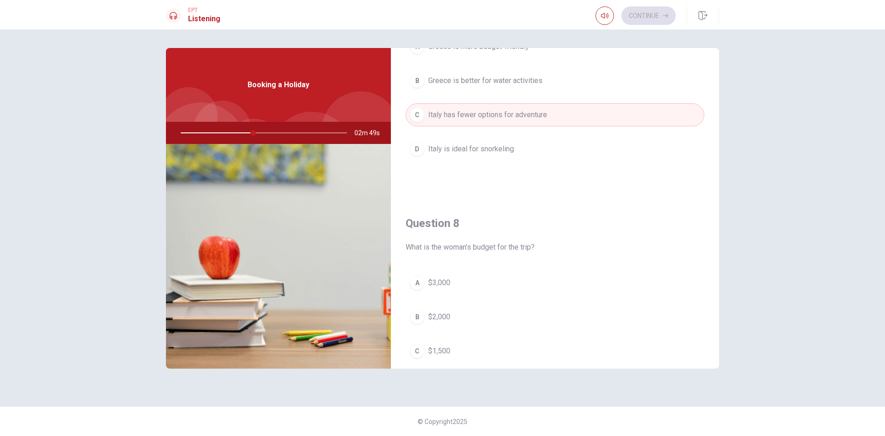
scroll to position [369, 0]
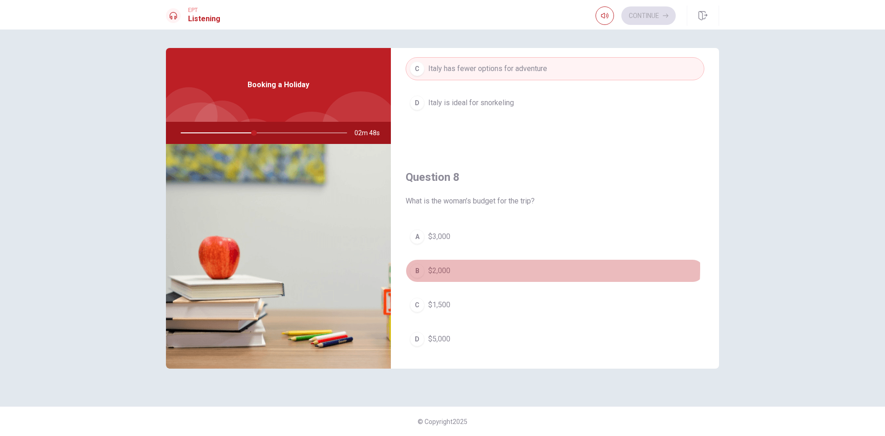
click at [461, 268] on button "B $2,000" at bounding box center [555, 270] width 299 height 23
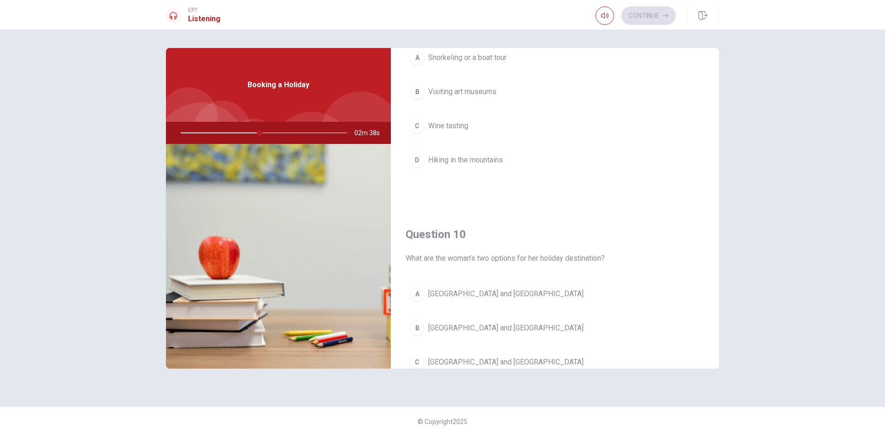
scroll to position [860, 0]
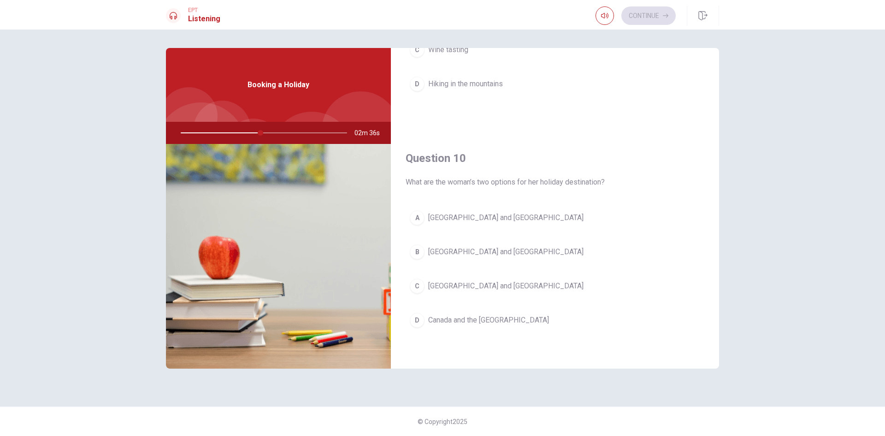
click at [500, 219] on button "A [GEOGRAPHIC_DATA] and [GEOGRAPHIC_DATA]" at bounding box center [555, 217] width 299 height 23
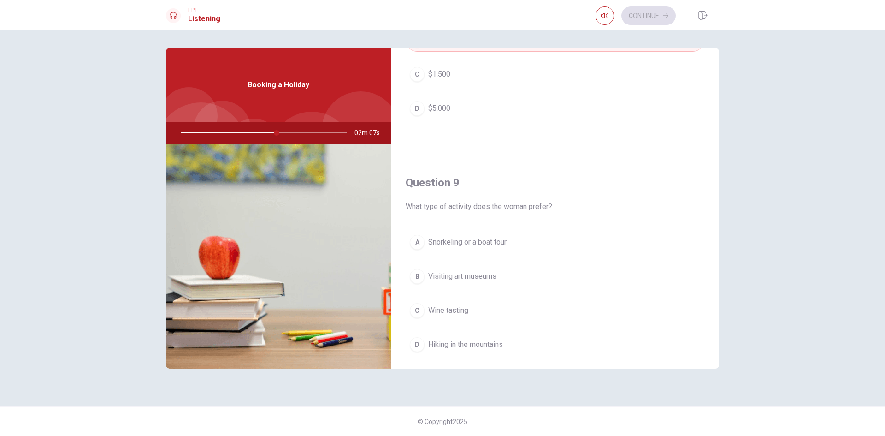
scroll to position [646, 0]
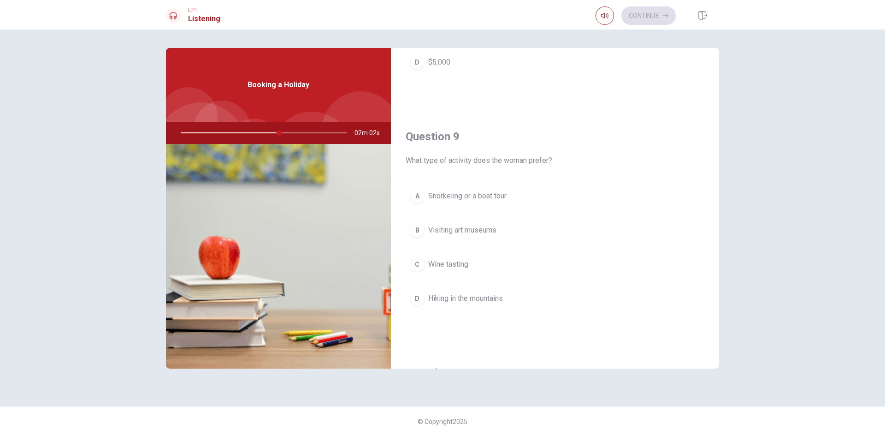
click at [514, 198] on button "A Snorkeling or a boat tour" at bounding box center [555, 195] width 299 height 23
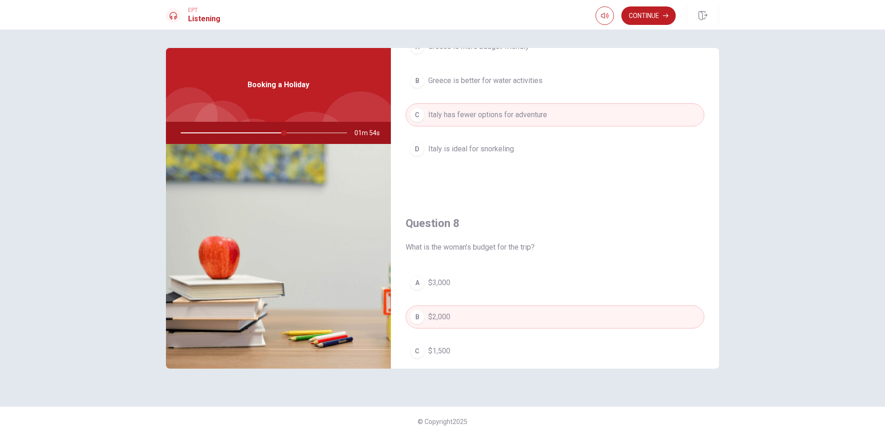
scroll to position [231, 0]
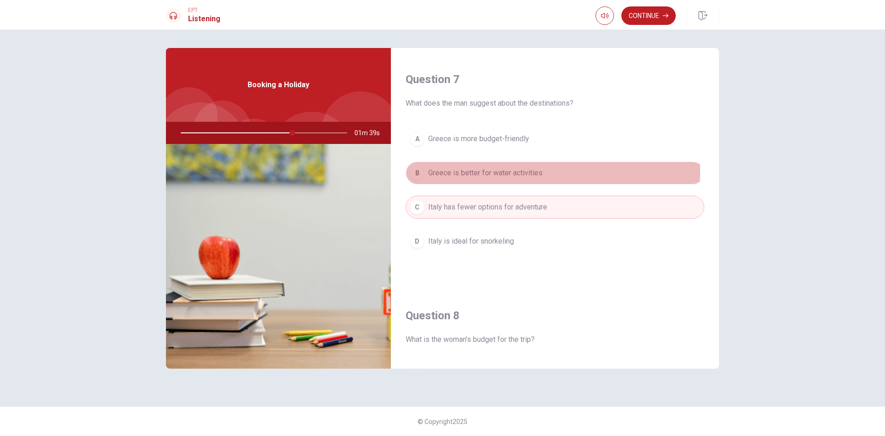
click at [536, 171] on span "Greece is better for water activities" at bounding box center [485, 172] width 114 height 11
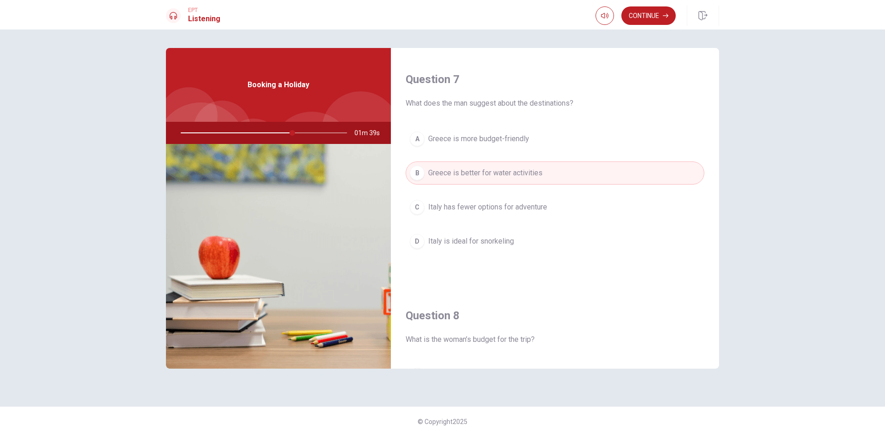
click at [581, 206] on button "C Italy has fewer options for adventure" at bounding box center [555, 207] width 299 height 23
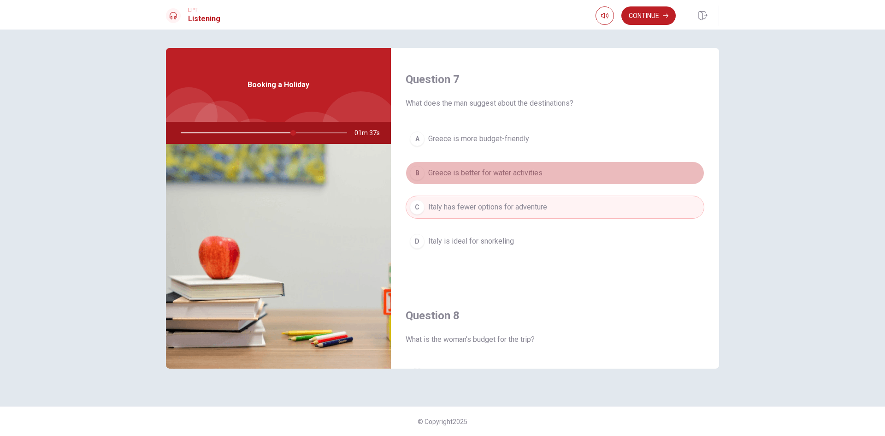
click at [568, 175] on button "B Greece is better for water activities" at bounding box center [555, 172] width 299 height 23
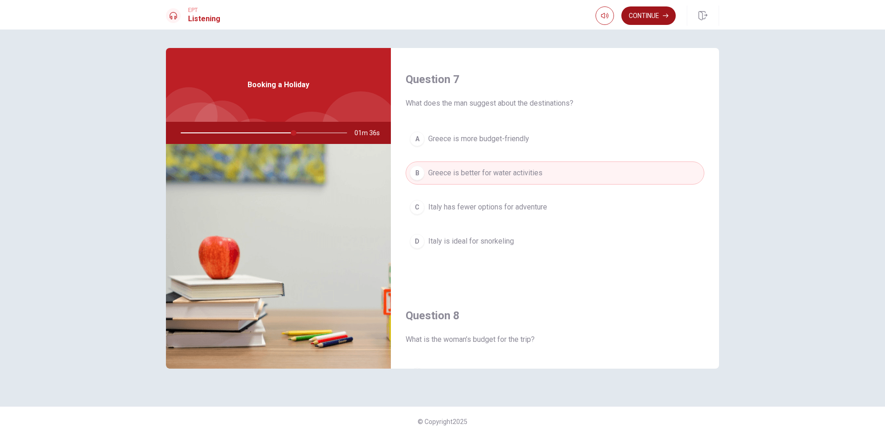
click at [650, 23] on button "Continue" at bounding box center [649, 15] width 54 height 18
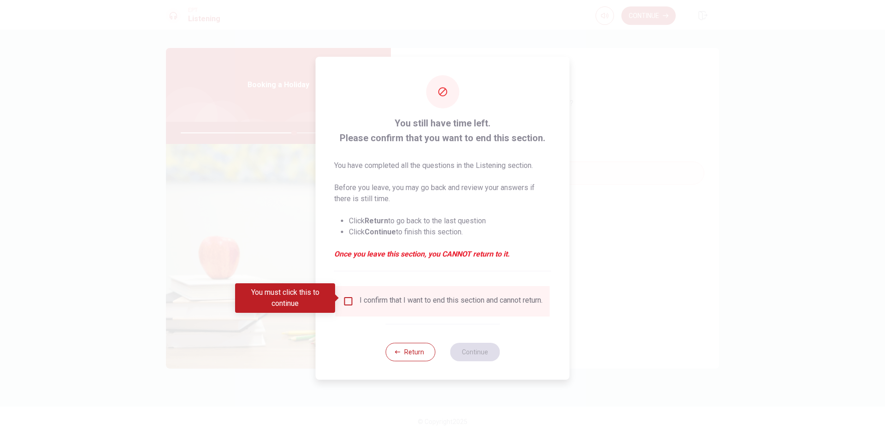
click at [341, 292] on div "You must click this to continue" at bounding box center [288, 298] width 107 height 30
click at [350, 296] on input "You must click this to continue" at bounding box center [348, 301] width 11 height 11
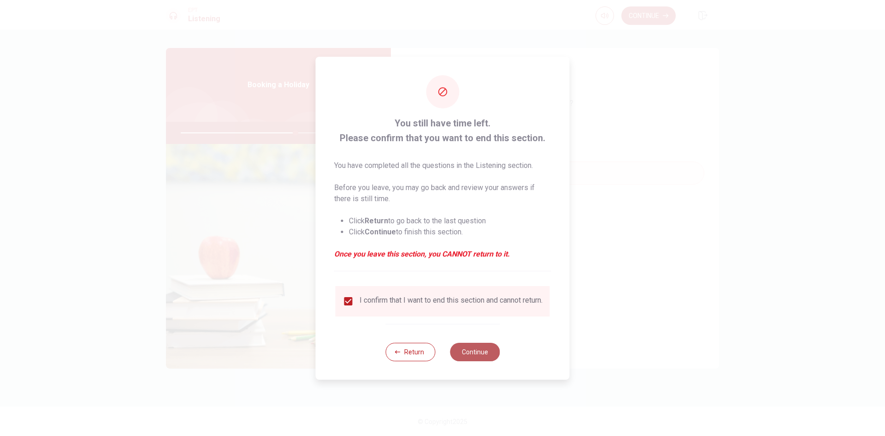
click at [458, 354] on button "Continue" at bounding box center [475, 352] width 50 height 18
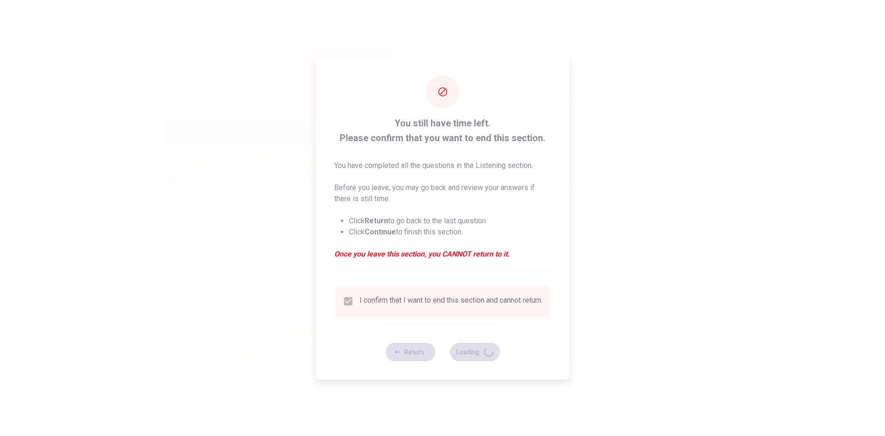
type input "70"
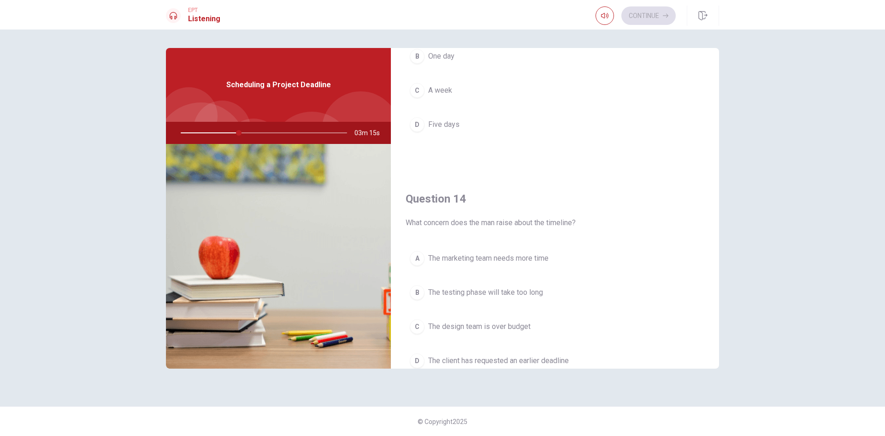
scroll to position [629, 0]
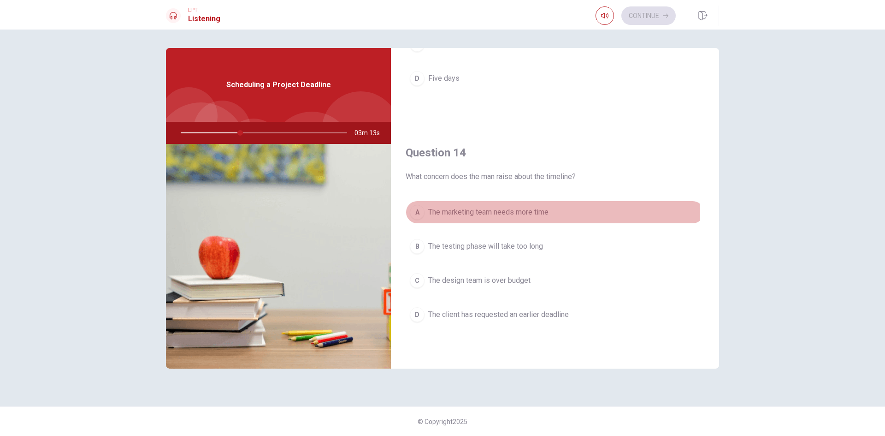
click at [445, 215] on span "The marketing team needs more time" at bounding box center [488, 212] width 120 height 11
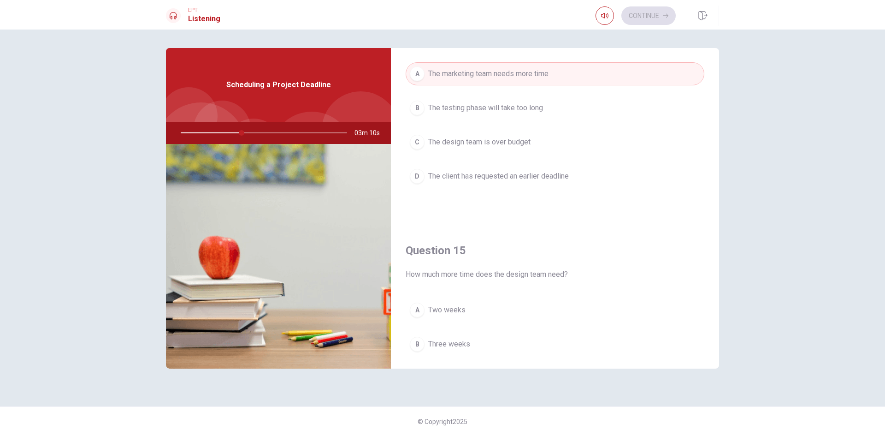
scroll to position [814, 0]
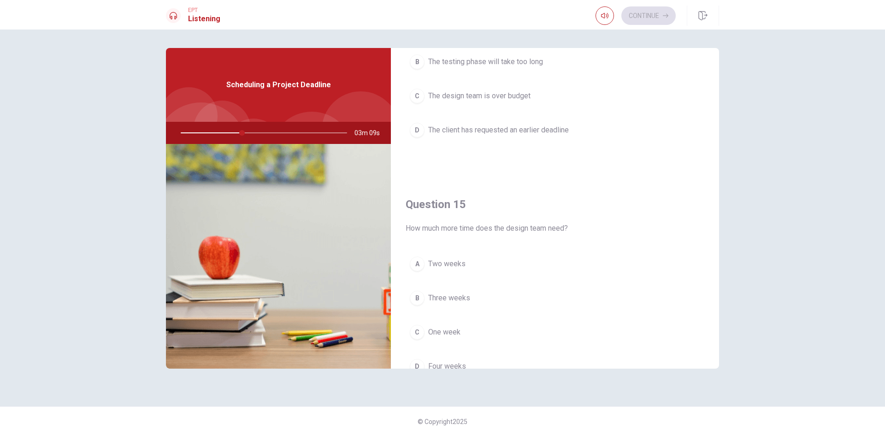
click at [450, 255] on button "A Two weeks" at bounding box center [555, 263] width 299 height 23
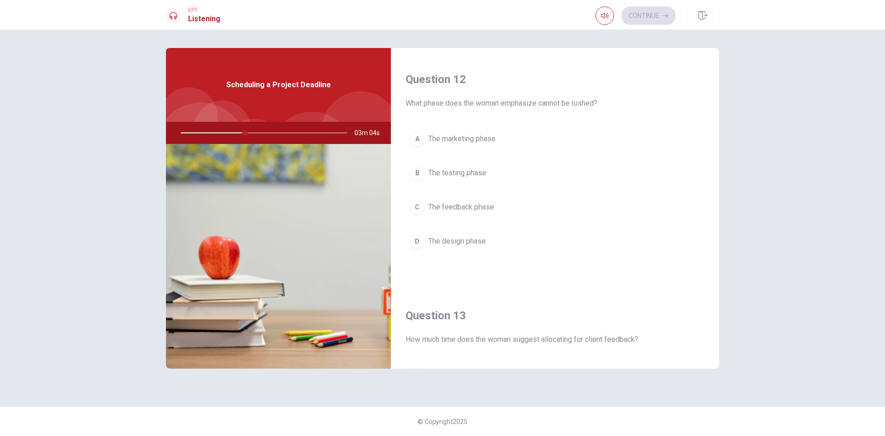
scroll to position [461, 0]
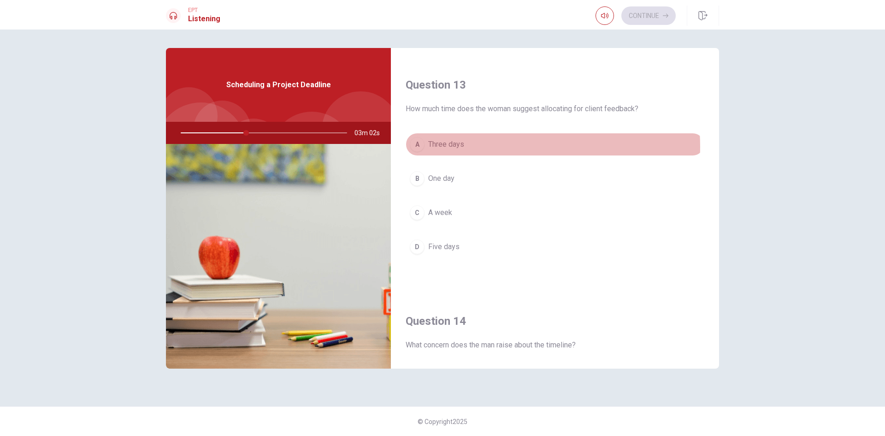
click at [492, 147] on button "A Three days" at bounding box center [555, 144] width 299 height 23
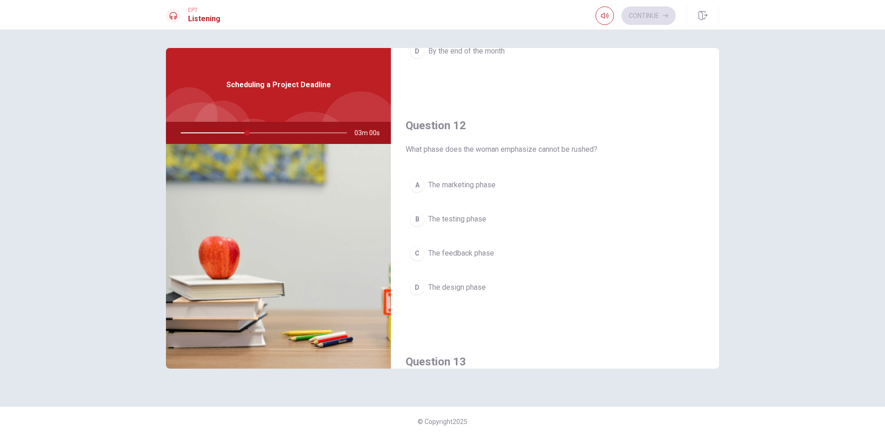
scroll to position [138, 0]
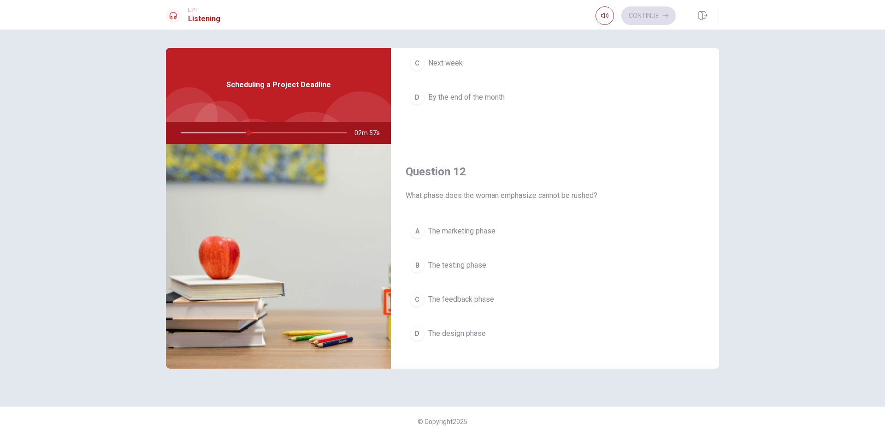
click at [451, 227] on span "The marketing phase" at bounding box center [461, 231] width 67 height 11
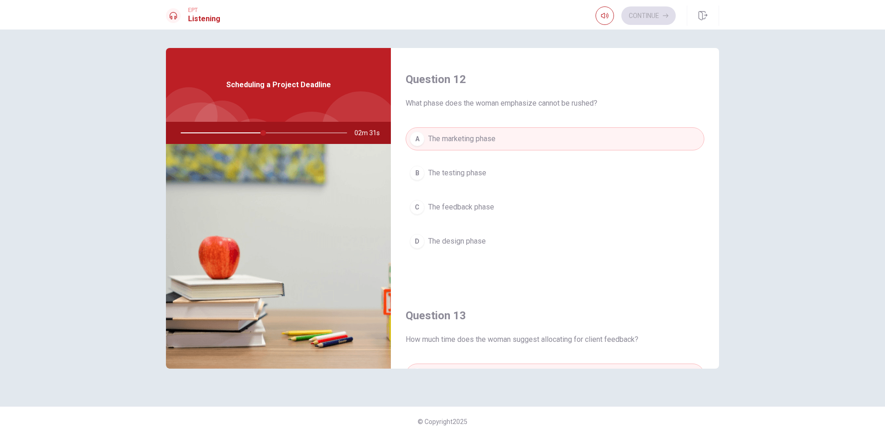
scroll to position [277, 0]
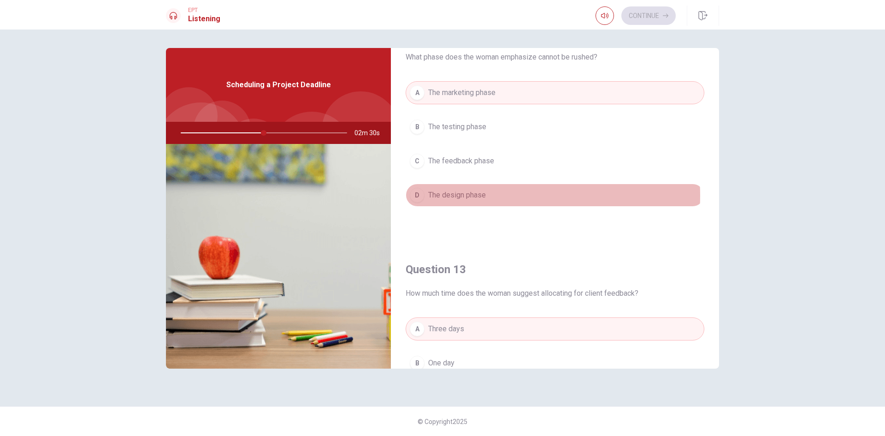
click at [481, 196] on span "The design phase" at bounding box center [457, 195] width 58 height 11
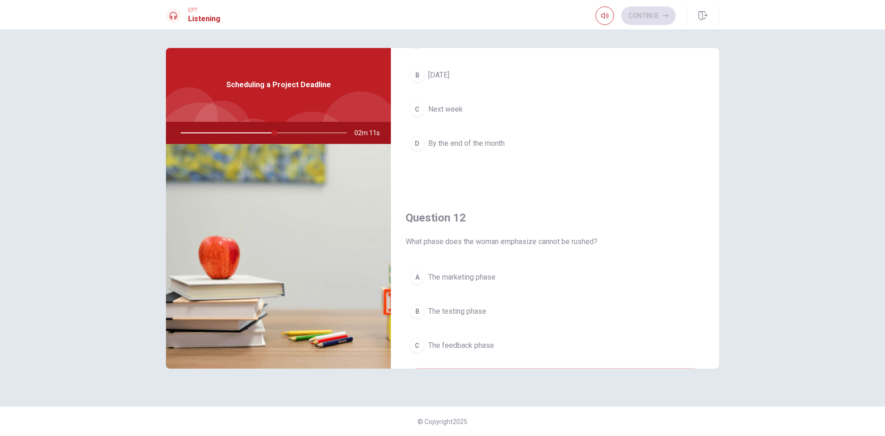
scroll to position [0, 0]
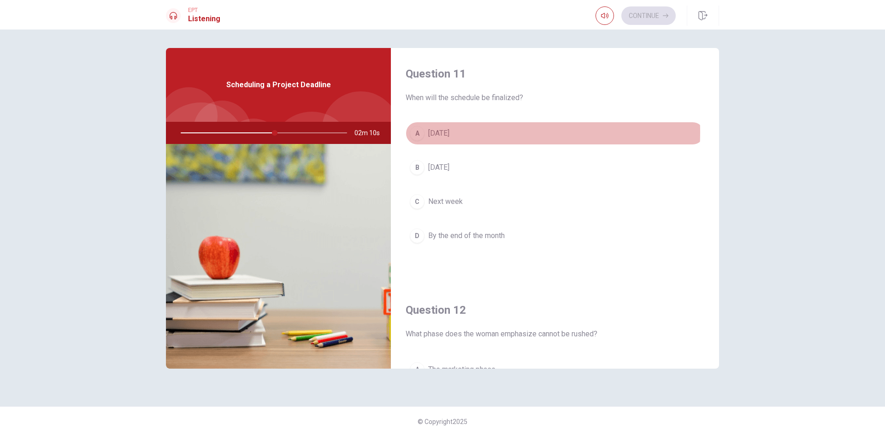
click at [450, 132] on span "[DATE]" at bounding box center [438, 133] width 21 height 11
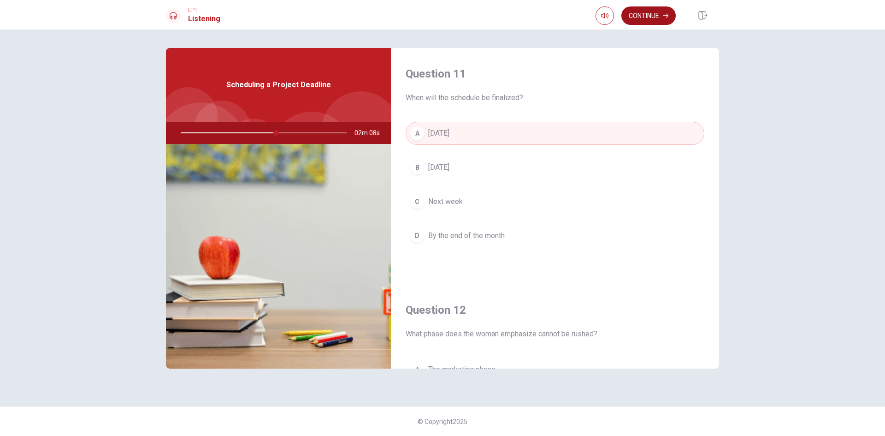
click at [655, 13] on button "Continue" at bounding box center [649, 15] width 54 height 18
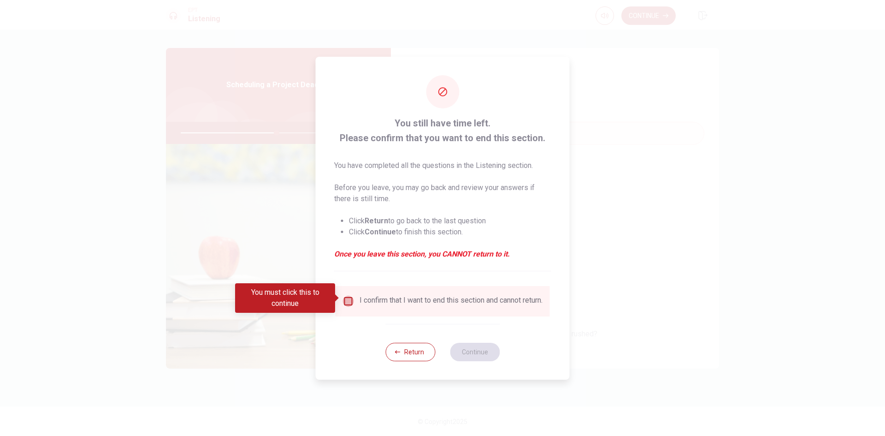
click at [344, 303] on input "You must click this to continue" at bounding box center [348, 301] width 11 height 11
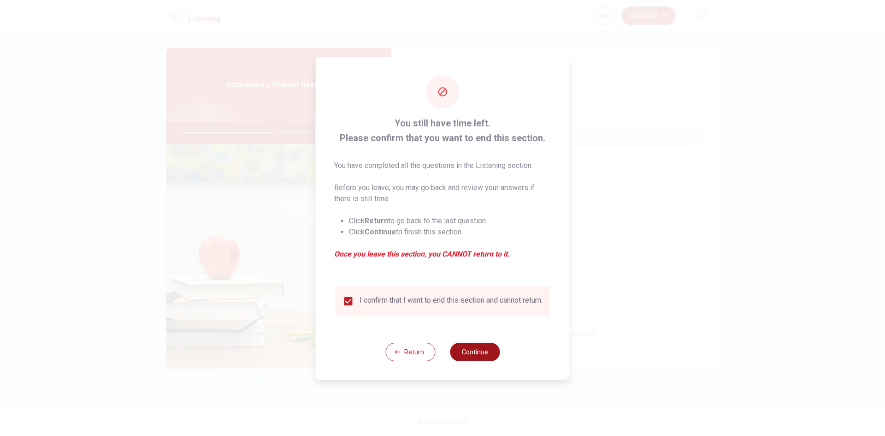
click at [469, 360] on button "Continue" at bounding box center [475, 352] width 50 height 18
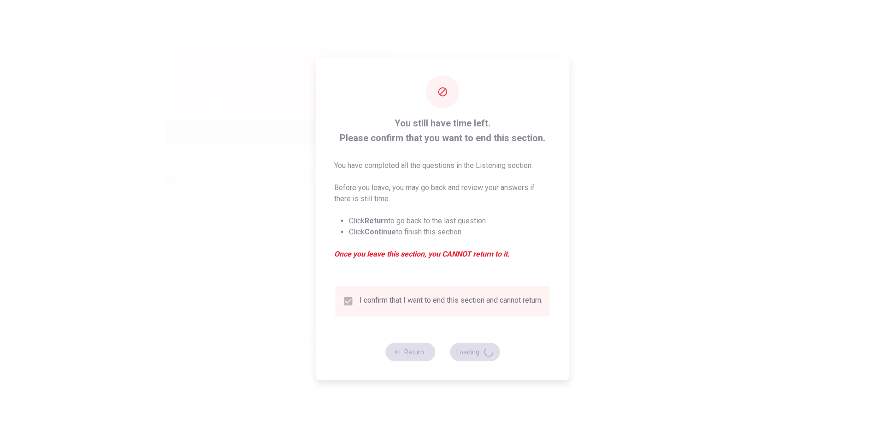
type input "59"
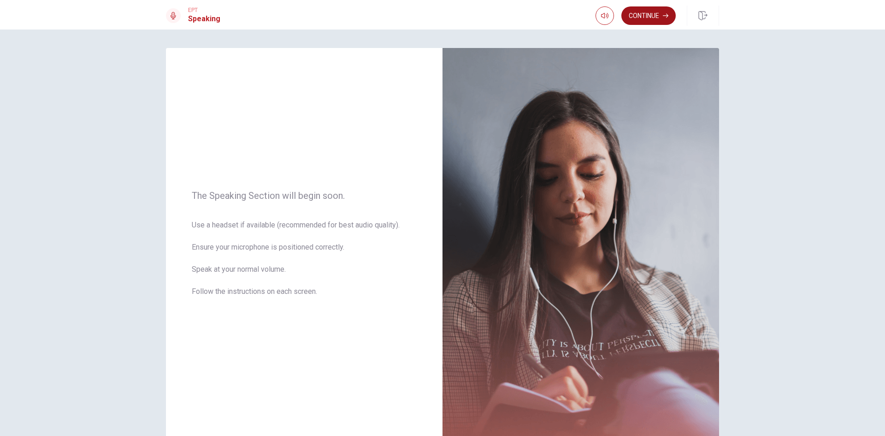
click at [647, 18] on button "Continue" at bounding box center [649, 15] width 54 height 18
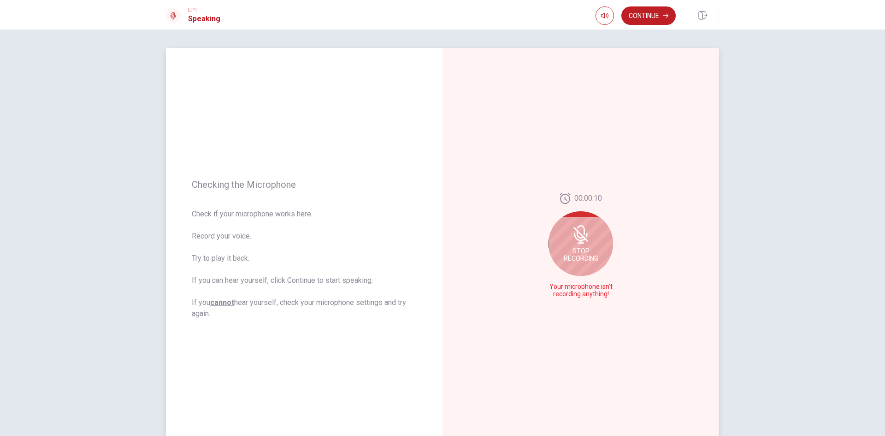
click at [585, 251] on span "Stop Recording" at bounding box center [581, 254] width 35 height 15
click at [596, 262] on div at bounding box center [581, 248] width 65 height 65
click at [589, 293] on icon "Play Audio" at bounding box center [591, 294] width 4 height 6
click at [604, 254] on div at bounding box center [581, 248] width 65 height 65
click at [571, 292] on button "Record Again" at bounding box center [570, 294] width 13 height 13
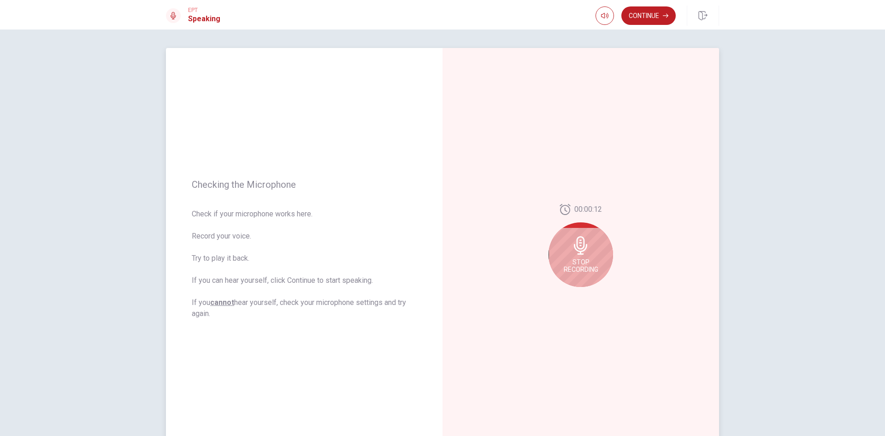
click at [603, 260] on div "Stop Recording" at bounding box center [581, 254] width 65 height 65
click at [591, 302] on div "00:00:11" at bounding box center [581, 249] width 277 height 402
click at [589, 293] on icon "Play Audio" at bounding box center [591, 294] width 4 height 6
click at [589, 291] on icon "Pause Audio" at bounding box center [591, 294] width 6 height 6
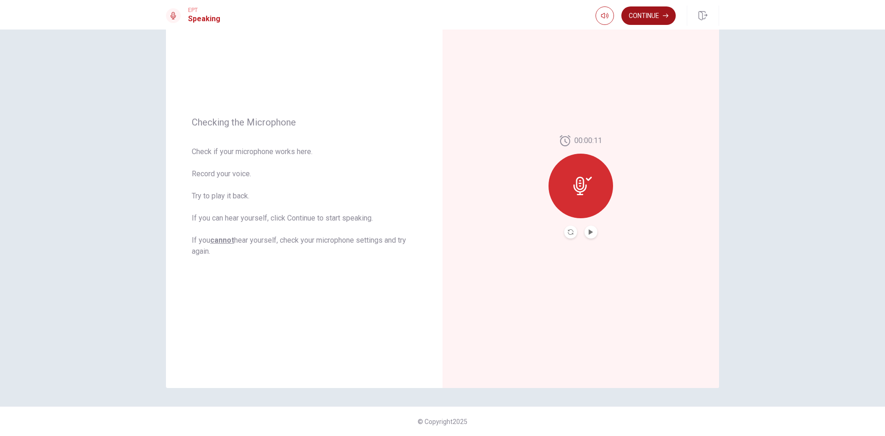
click at [661, 20] on button "Continue" at bounding box center [649, 15] width 54 height 18
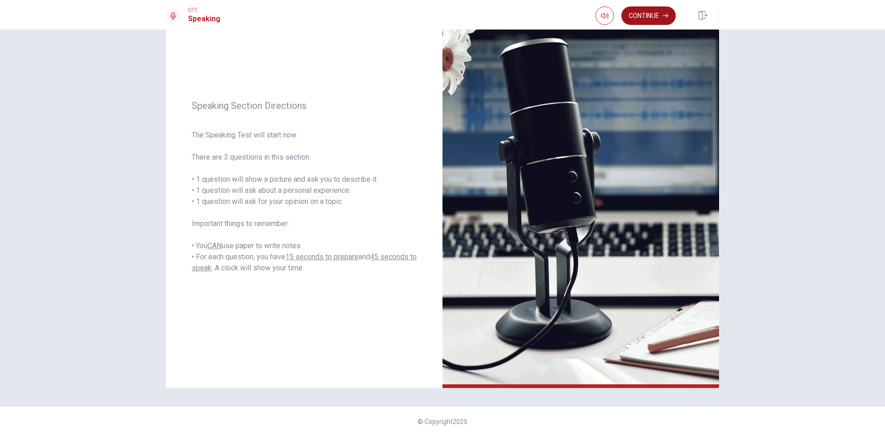
click at [659, 18] on button "Continue" at bounding box center [649, 15] width 54 height 18
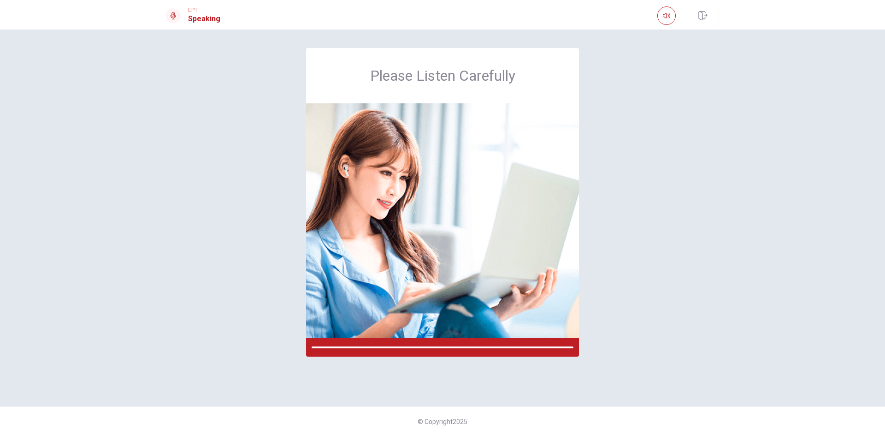
scroll to position [0, 0]
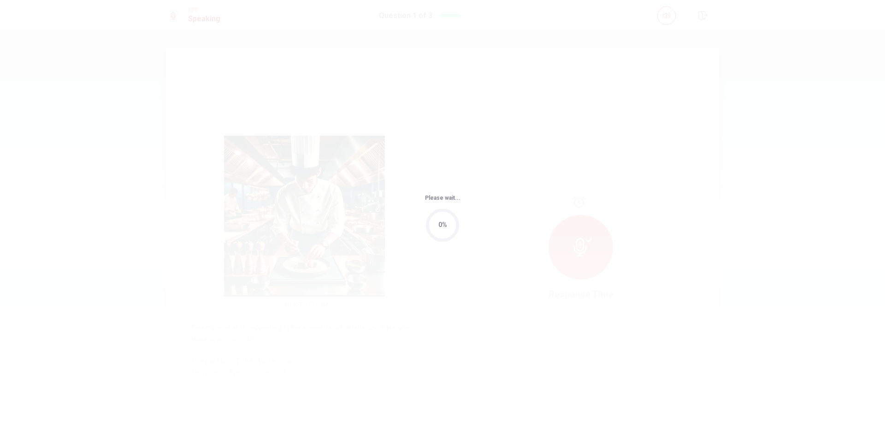
click at [569, 249] on div "Please wait... 0%" at bounding box center [442, 218] width 885 height 436
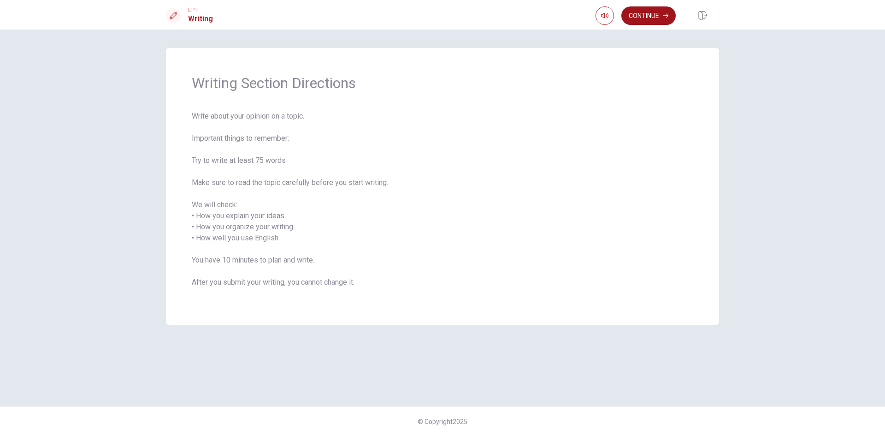
click at [651, 16] on button "Continue" at bounding box center [649, 15] width 54 height 18
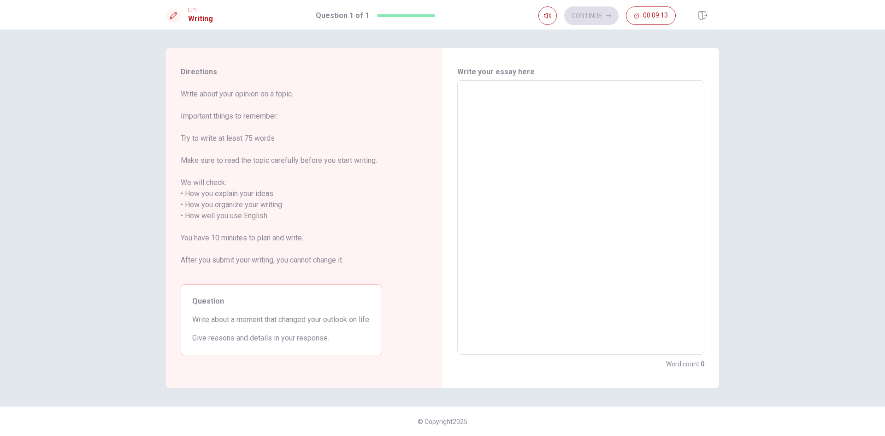
click at [593, 117] on textarea at bounding box center [581, 217] width 234 height 259
type textarea "A"
type textarea "x"
type textarea "A"
type textarea "x"
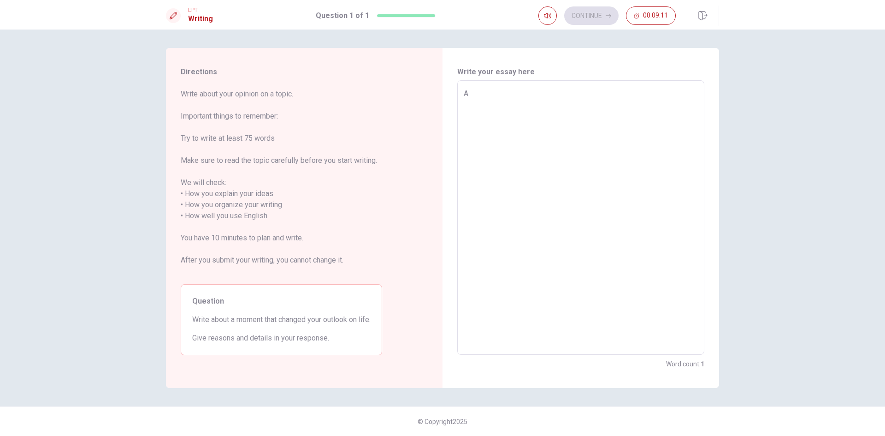
type textarea "A m"
type textarea "x"
type textarea "A mo"
type textarea "x"
type textarea "A mom"
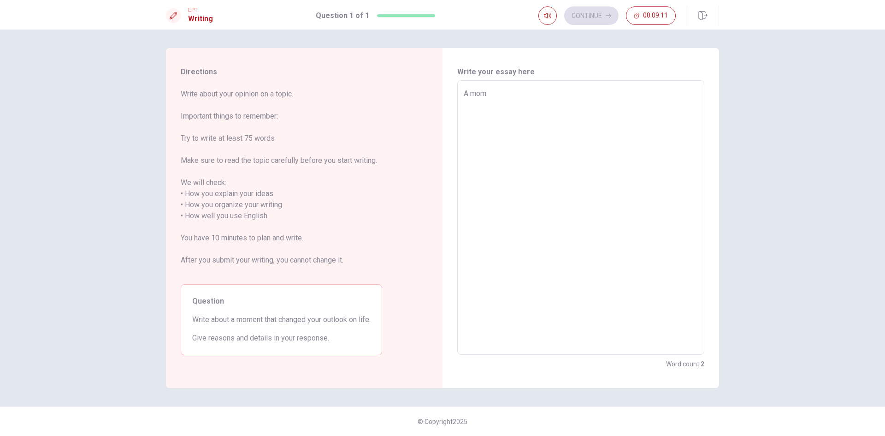
type textarea "x"
type textarea "A mome"
type textarea "x"
type textarea "A momen"
type textarea "x"
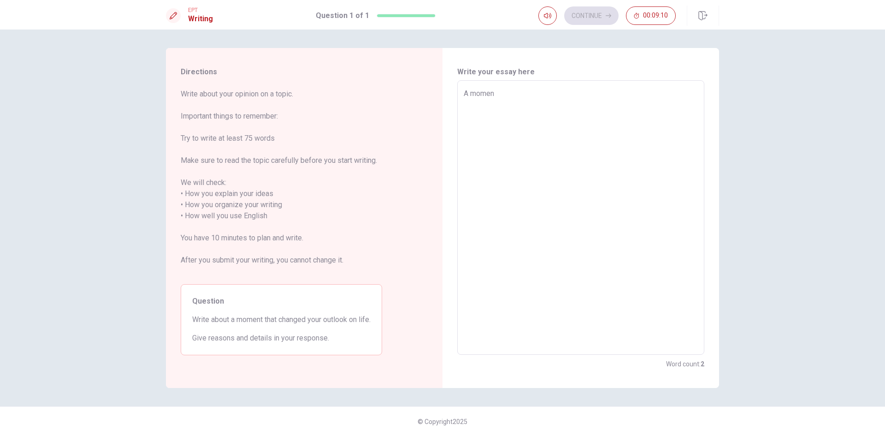
type textarea "A moment"
type textarea "x"
type textarea "A moment"
type textarea "x"
type textarea "A moment t"
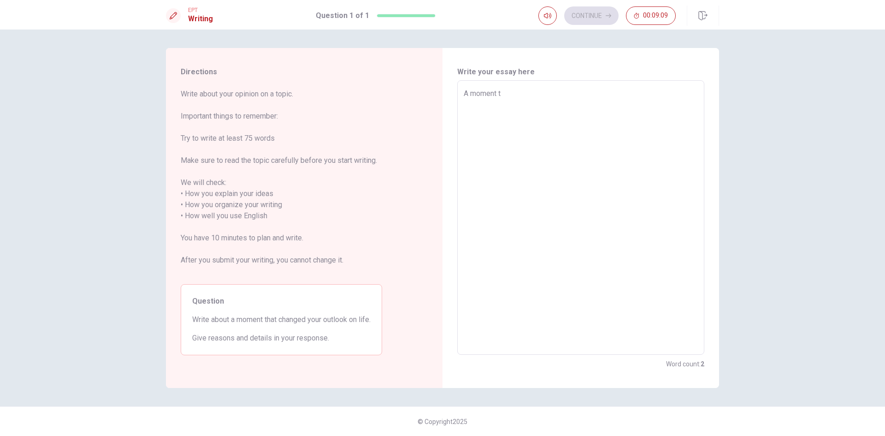
type textarea "x"
type textarea "A moment th"
type textarea "x"
type textarea "A moment tha"
type textarea "x"
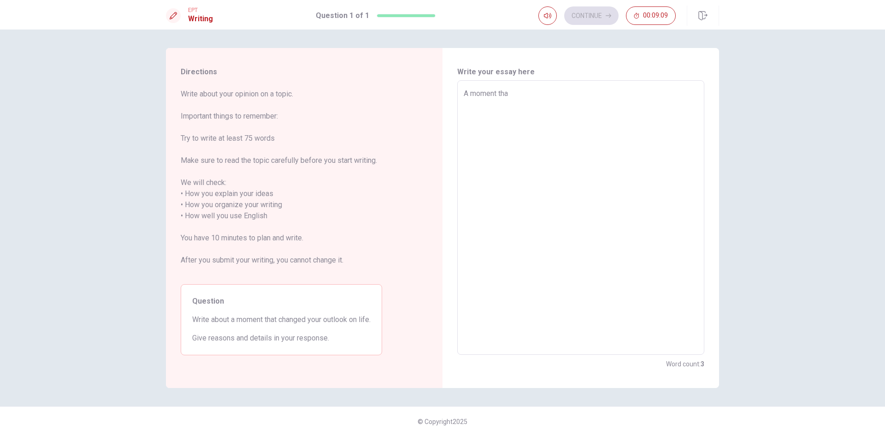
type textarea "A moment that"
type textarea "x"
type textarea "A moment that"
type textarea "x"
type textarea "A moment that r"
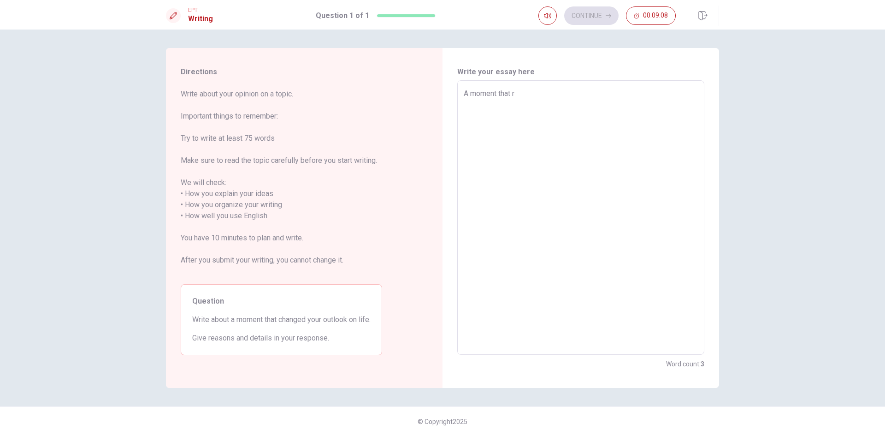
type textarea "x"
type textarea "A moment that ru"
type textarea "x"
type textarea "A moment that ruy"
type textarea "x"
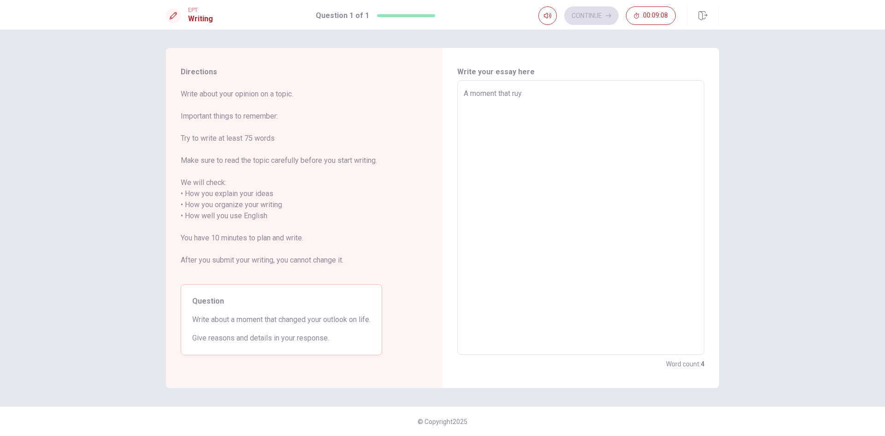
type textarea "A moment that ruyl"
type textarea "x"
type textarea "A moment that ruyly"
type textarea "x"
type textarea "A moment that ruyly"
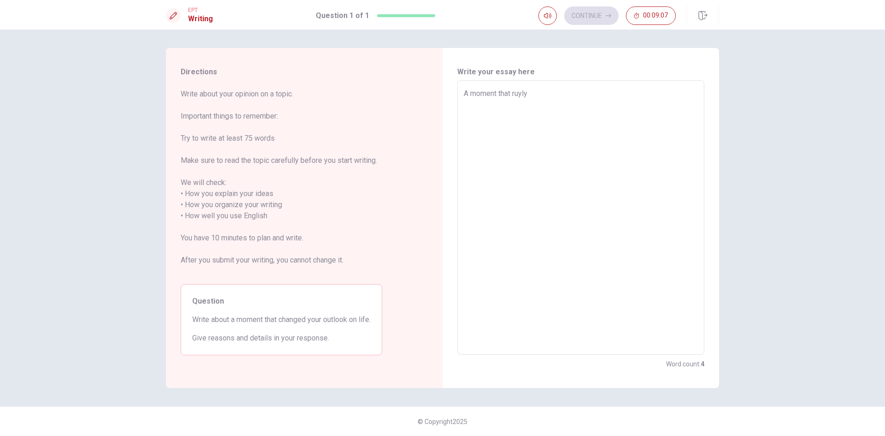
type textarea "x"
type textarea "A moment that ruyly c"
type textarea "x"
type textarea "A moment that ruyly ch"
type textarea "x"
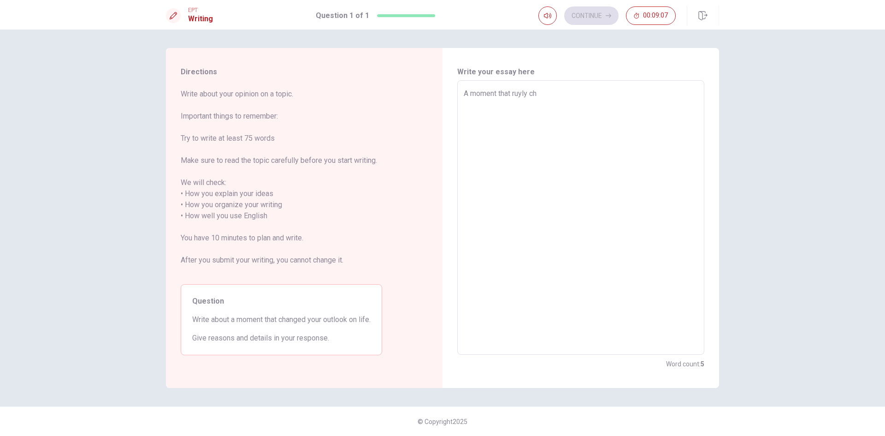
type textarea "A moment that ruyly cha"
type textarea "x"
type textarea "A moment that [PERSON_NAME]"
type textarea "x"
type textarea "A moment that [PERSON_NAME]"
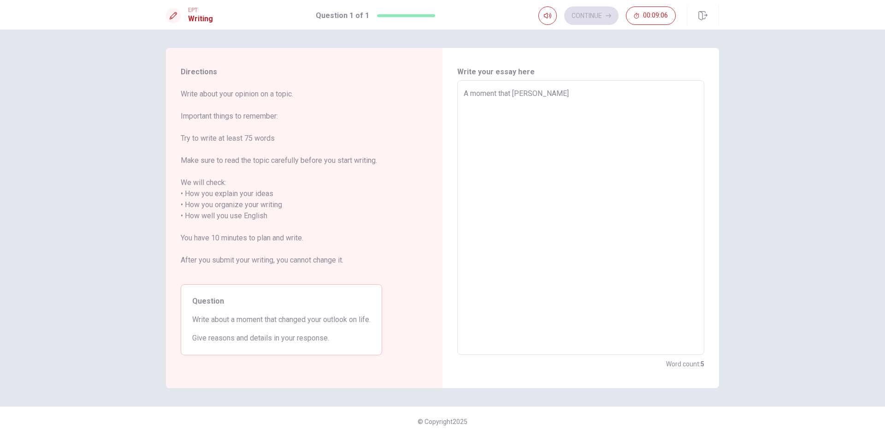
type textarea "x"
type textarea "A moment that ruyly change"
type textarea "x"
type textarea "A moment that [PERSON_NAME] changed"
type textarea "x"
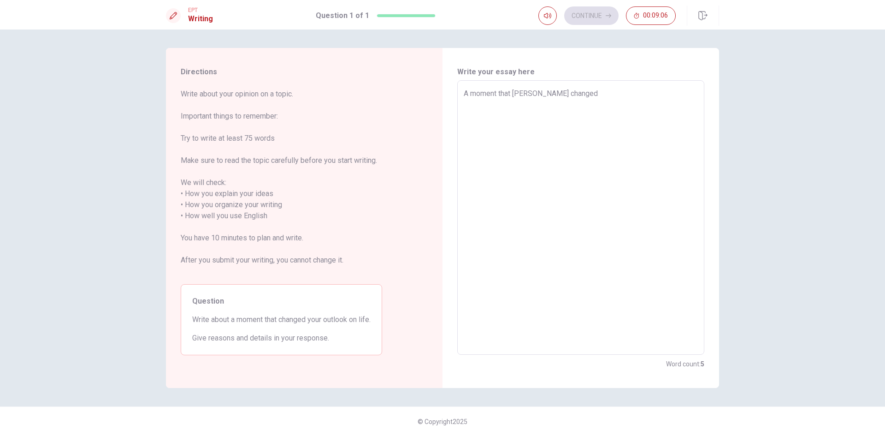
type textarea "A moment that [PERSON_NAME] changed"
type textarea "x"
type textarea "A moment that [PERSON_NAME] changed m"
type textarea "x"
type textarea "A moment that [PERSON_NAME] changed my"
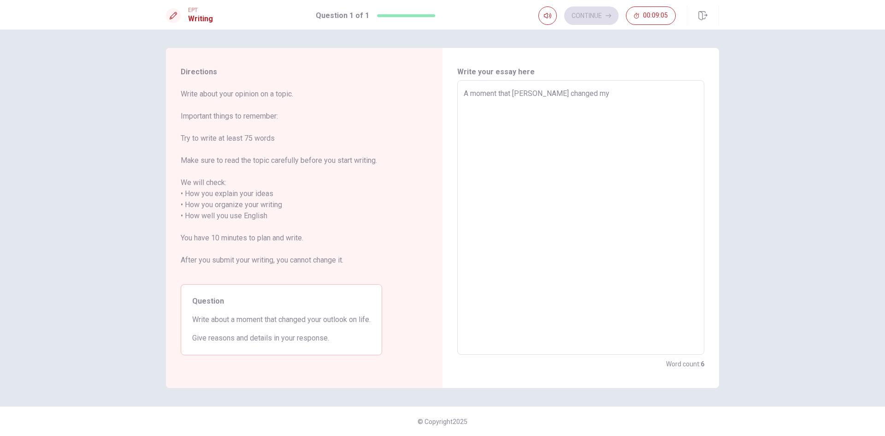
type textarea "x"
type textarea "A moment that [PERSON_NAME] changed my"
type textarea "x"
type textarea "A moment that [PERSON_NAME] changed my op"
type textarea "x"
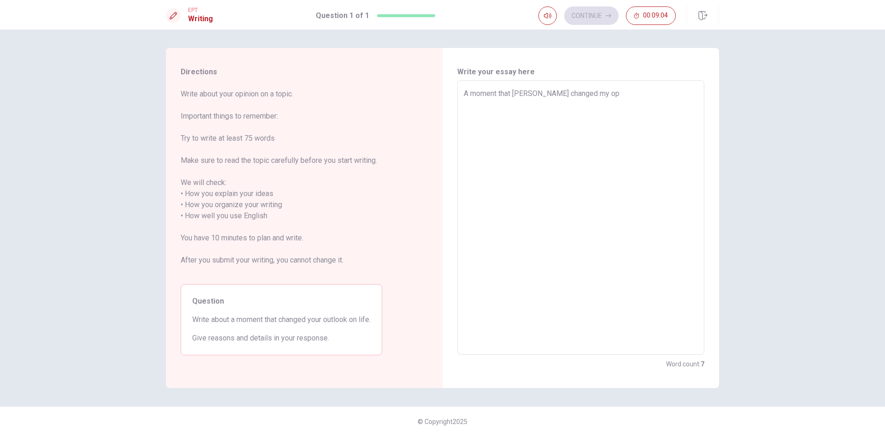
type textarea "A moment that [PERSON_NAME] changed my opu"
type textarea "x"
type textarea "A moment that [PERSON_NAME] changed my oput"
type textarea "x"
type textarea "A moment that [PERSON_NAME] changed my oputl"
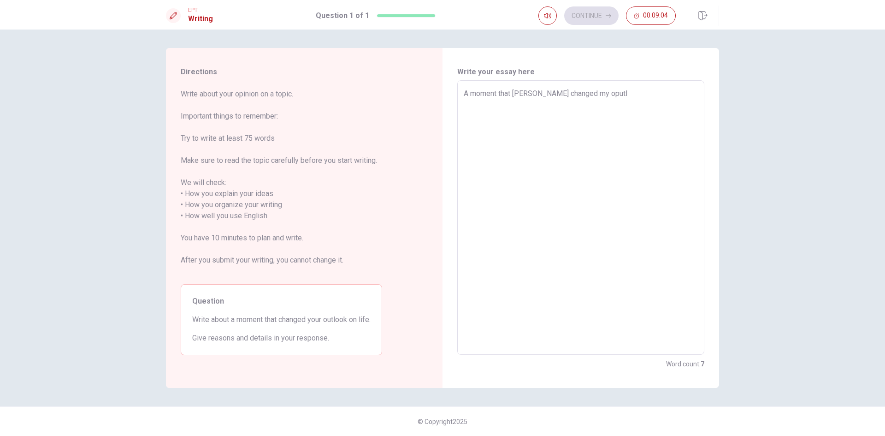
type textarea "x"
type textarea "A moment that [PERSON_NAME] changed my oputlo"
type textarea "x"
type textarea "A moment that [PERSON_NAME] changed my oputloo"
type textarea "x"
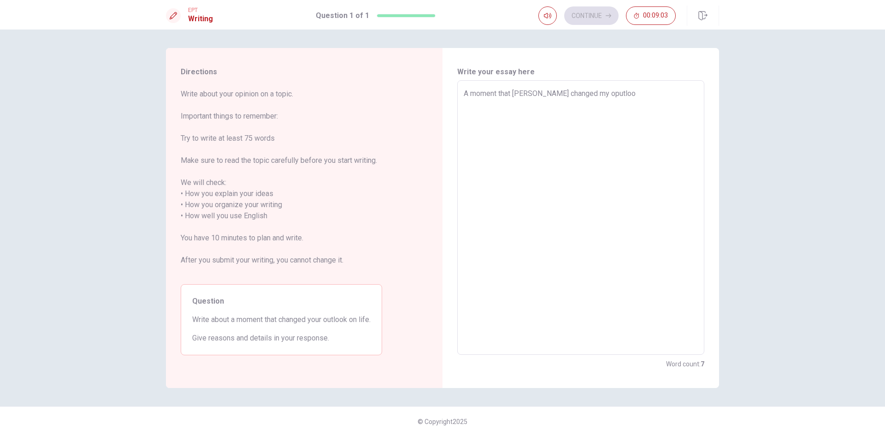
type textarea "A moment that [PERSON_NAME] changed my oputlook"
type textarea "x"
type textarea "A moment that [PERSON_NAME] changed my oputlook"
type textarea "x"
type textarea "A moment that [PERSON_NAME] changed my oputlook o"
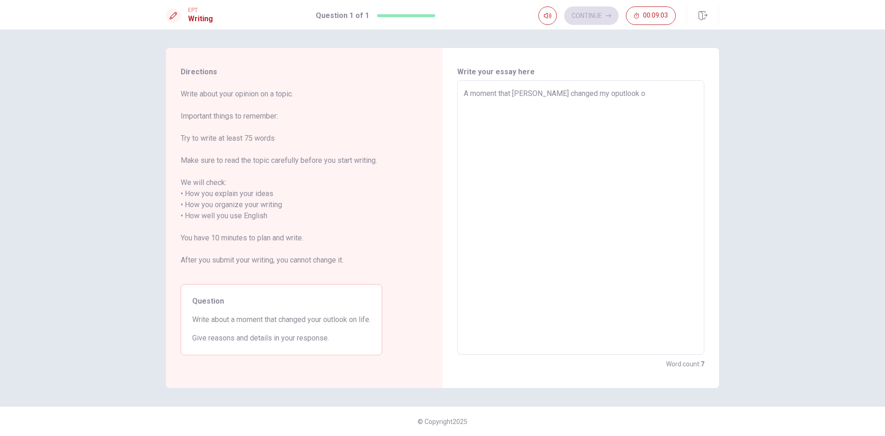
type textarea "x"
type textarea "A moment that [PERSON_NAME] changed my oputlook on"
type textarea "x"
type textarea "A moment that [PERSON_NAME] changed my oputlook on"
type textarea "x"
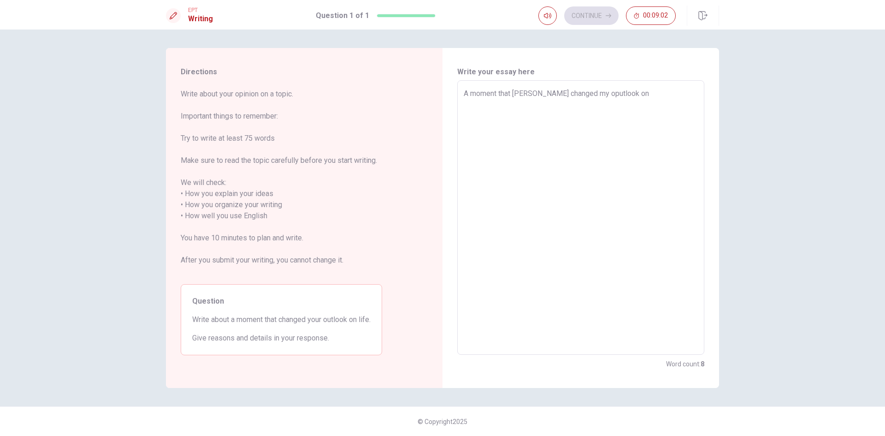
type textarea "A moment that [PERSON_NAME] changed my oputlook on l"
type textarea "x"
type textarea "A moment that [PERSON_NAME] changed my oputlook on li"
type textarea "x"
type textarea "A moment that [PERSON_NAME] changed my oputlook on lif"
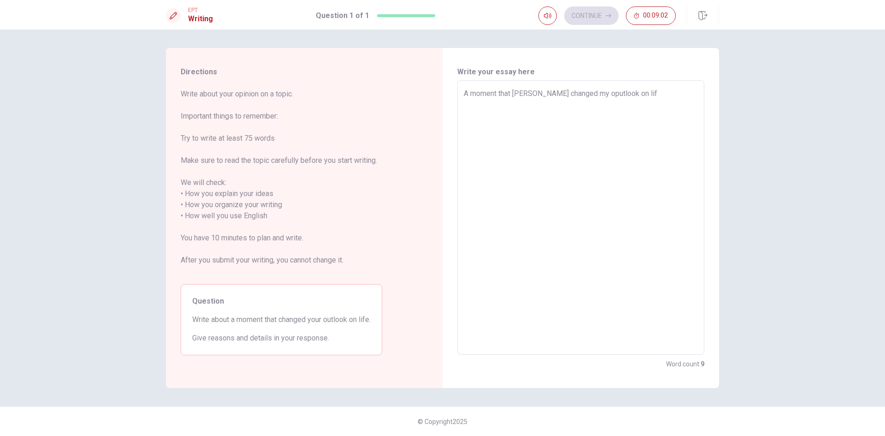
type textarea "x"
type textarea "A moment that [PERSON_NAME] changed my oputlook on life"
type textarea "x"
type textarea "A moment that [PERSON_NAME] changed my oputlook on life"
type textarea "x"
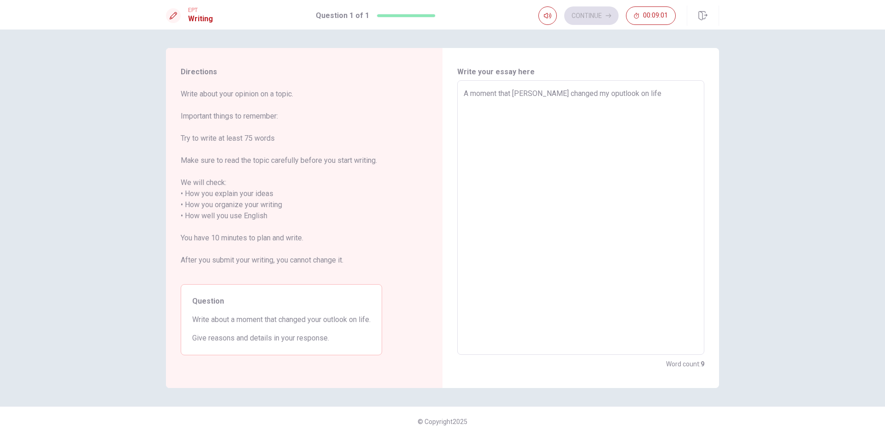
type textarea "A moment that [PERSON_NAME] changed my oputlook on life w"
type textarea "x"
type textarea "A moment that [PERSON_NAME] changed my oputlook on life wa"
type textarea "x"
type textarea "A moment that [PERSON_NAME] changed my oputlook on life was"
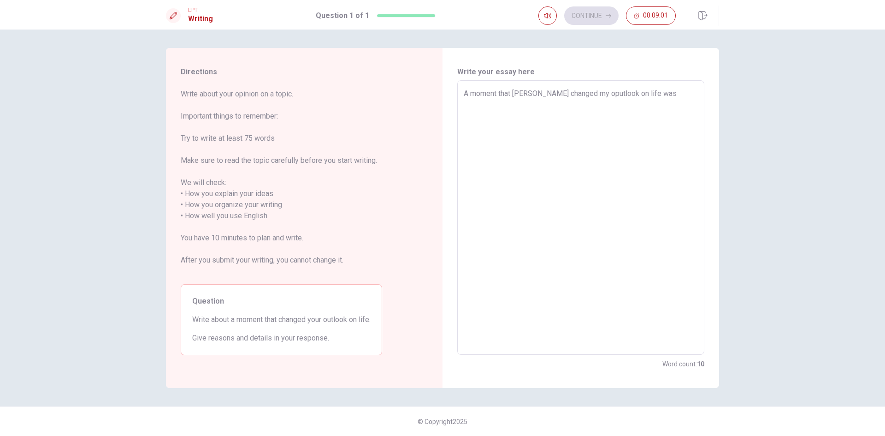
type textarea "x"
type textarea "A moment that [PERSON_NAME] changed my oputlook on life was"
type textarea "x"
type textarea "A moment that [PERSON_NAME] changed my oputlook on life was w"
type textarea "x"
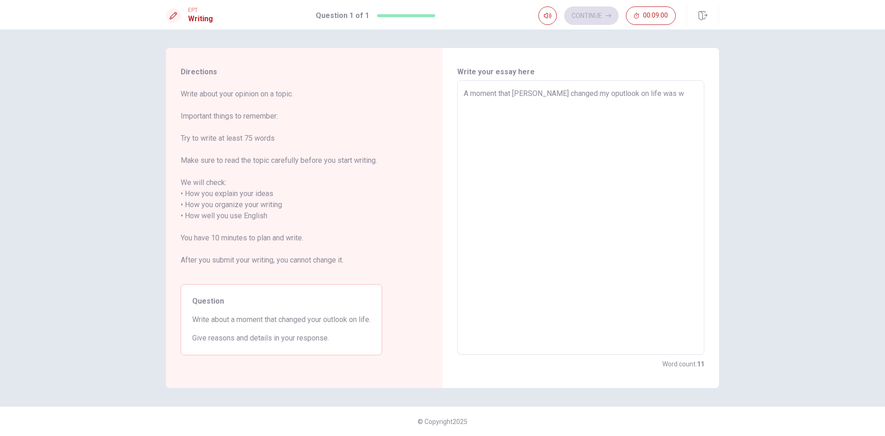
type textarea "A moment that [PERSON_NAME] changed my oputlook on life was wh"
type textarea "x"
type textarea "A moment that [PERSON_NAME] changed my oputlook on life was whe"
type textarea "x"
type textarea "A moment that [PERSON_NAME] changed my oputlook on life was when"
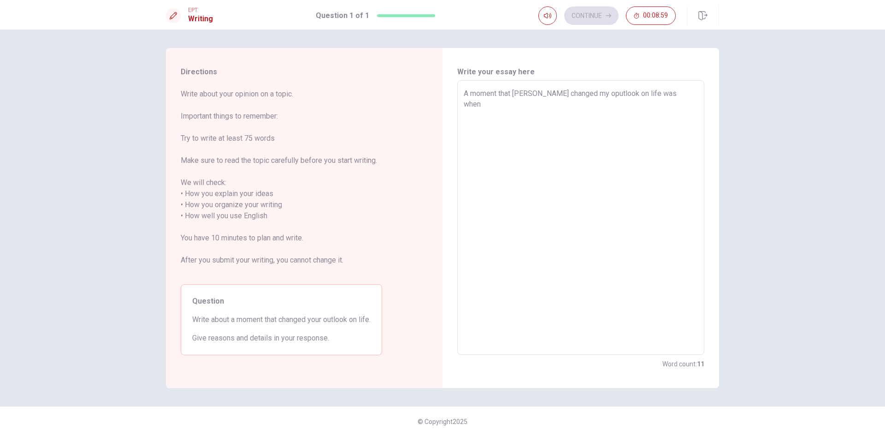
type textarea "x"
type textarea "A moment that [PERSON_NAME] changed my oputlook on life was when"
type textarea "x"
type textarea "A moment that [PERSON_NAME] changed my oputlook on life was when i"
type textarea "x"
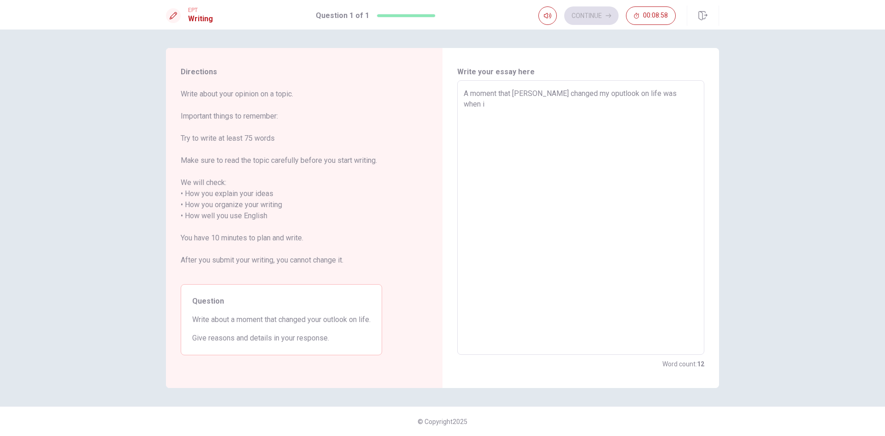
type textarea "A moment that [PERSON_NAME] changed my oputlook on life was when"
type textarea "x"
type textarea "A moment that [PERSON_NAME] changed my oputlook on life was when I"
type textarea "x"
type textarea "A moment that [PERSON_NAME] changed my oputlook on life was when I"
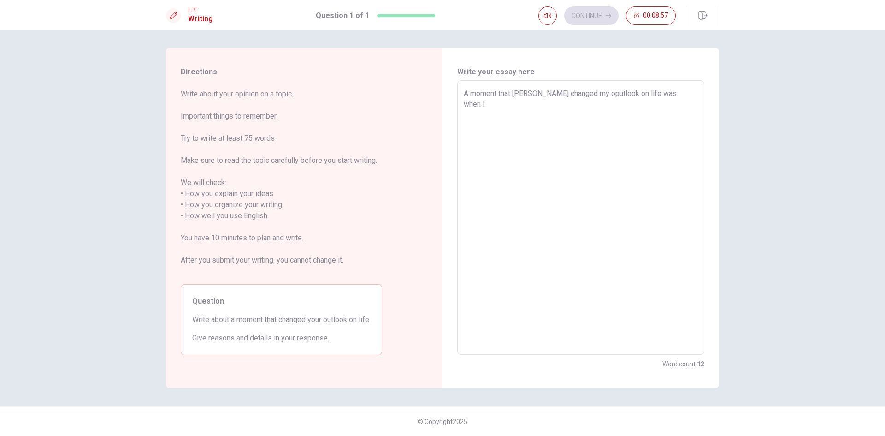
type textarea "x"
type textarea "A moment that [PERSON_NAME] changed my oputlook on life was when I s"
type textarea "x"
type textarea "A moment that [PERSON_NAME] changed my oputlook on life was when I st"
type textarea "x"
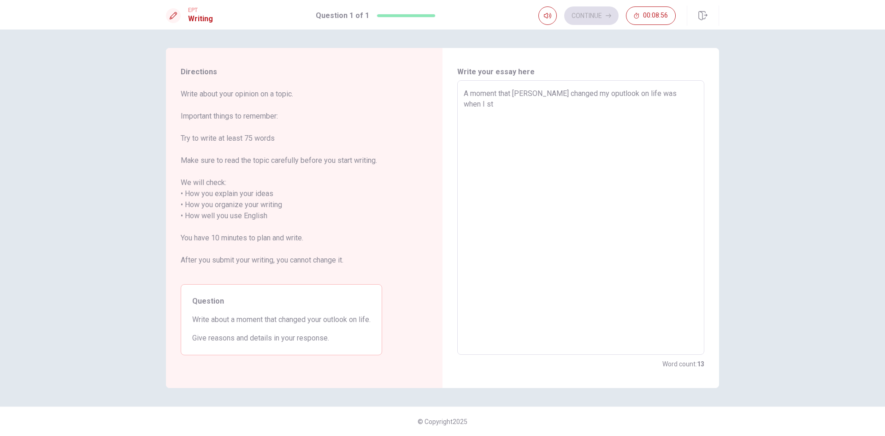
type textarea "A moment that [PERSON_NAME] changed my oputlook on life was when I sta"
type textarea "x"
type textarea "A moment that [PERSON_NAME] changed my oputlook on life was when I star"
type textarea "x"
type textarea "A moment that [PERSON_NAME] changed my oputlook on life was when I start"
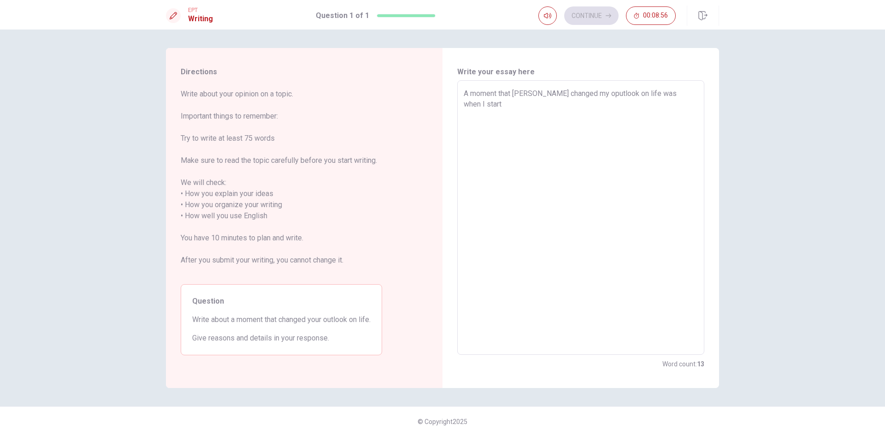
type textarea "x"
type textarea "A moment that [PERSON_NAME] changed my oputlook on life was when I starte"
type textarea "x"
type textarea "A moment that [PERSON_NAME] changed my oputlook on life was when I started"
type textarea "x"
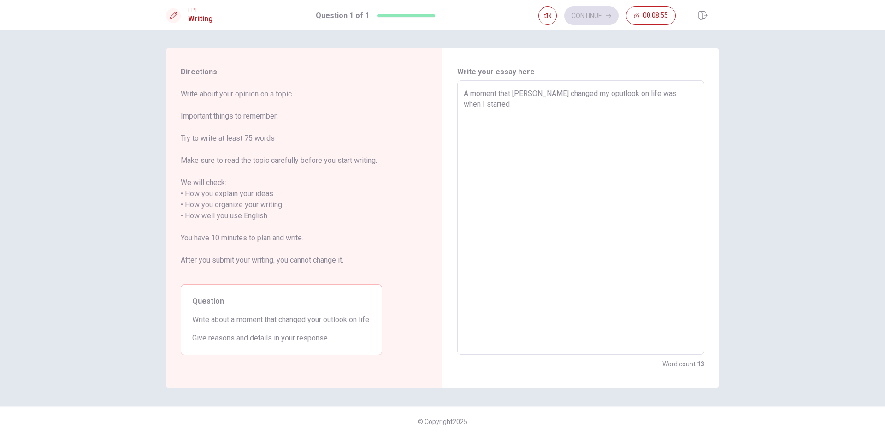
type textarea "A moment that [PERSON_NAME] changed my oputlook on life was when I started"
type textarea "x"
type textarea "A moment that [PERSON_NAME] changed my oputlook on life was when I started e"
type textarea "x"
type textarea "A moment that [PERSON_NAME] changed my oputlook on life was when I started ex"
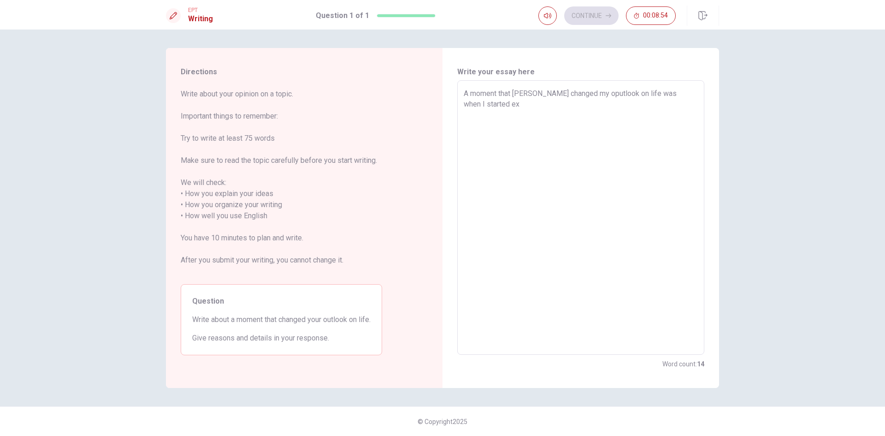
type textarea "x"
type textarea "A moment that [PERSON_NAME] changed my oputlook on life was when I started exe"
type textarea "x"
type textarea "A moment that [PERSON_NAME] changed my oputlook on life was when I started exer"
type textarea "x"
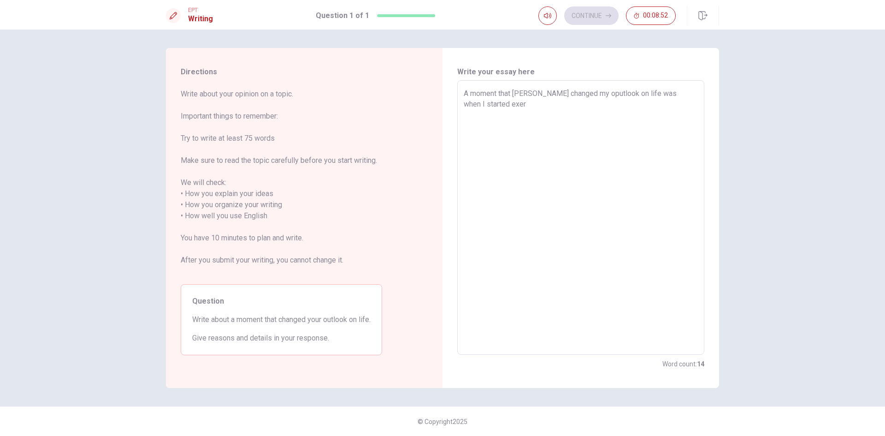
type textarea "A moment that [PERSON_NAME] changed my oputlook on life was when I started exerc"
type textarea "x"
type textarea "A moment that [PERSON_NAME] changed my oputlook on life was when I started exer…"
type textarea "x"
type textarea "A moment that [PERSON_NAME] changed my oputlook on life was when I started exer…"
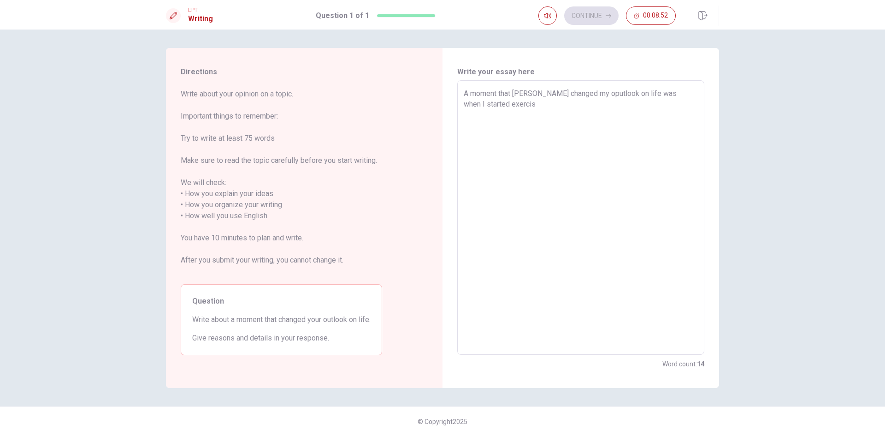
type textarea "x"
type textarea "A moment that [PERSON_NAME] changed my oputlook on life was when I started exer…"
type textarea "x"
type textarea "A moment that [PERSON_NAME] changed my oputlook on life was when I started exer…"
type textarea "x"
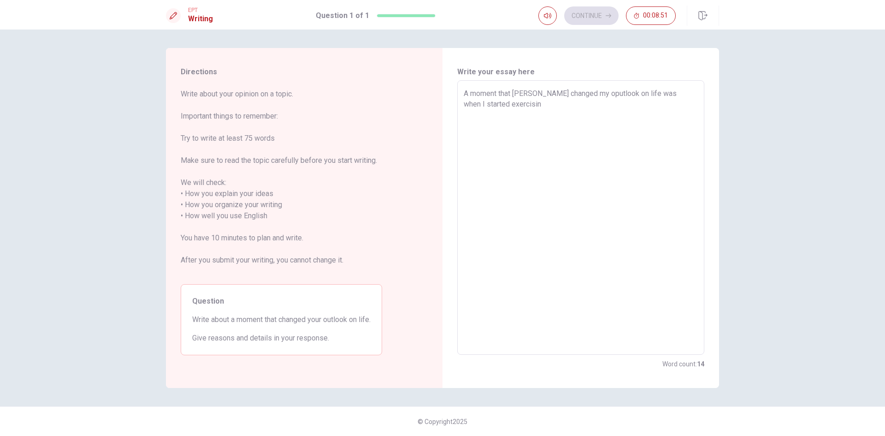
type textarea "A moment that [PERSON_NAME] changed my oputlook on life was when I started exer…"
type textarea "x"
type textarea "A moment that [PERSON_NAME] changed my oputlook on life was when I started exer…"
type textarea "x"
type textarea "A moment that [PERSON_NAME] changed my oputlook on life was when I started exer…"
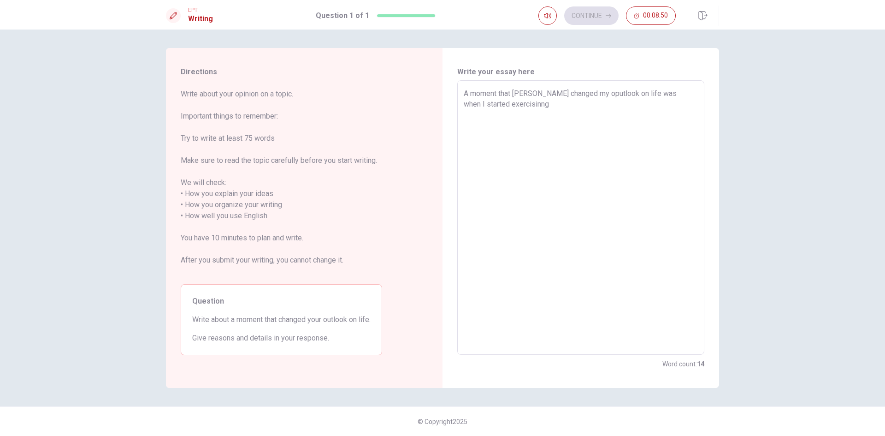
type textarea "x"
type textarea "A moment that [PERSON_NAME] changed my oputlook on life was when I started exer…"
type textarea "x"
type textarea "A moment that [PERSON_NAME] changed my oputlook on life was when I started exer…"
type textarea "x"
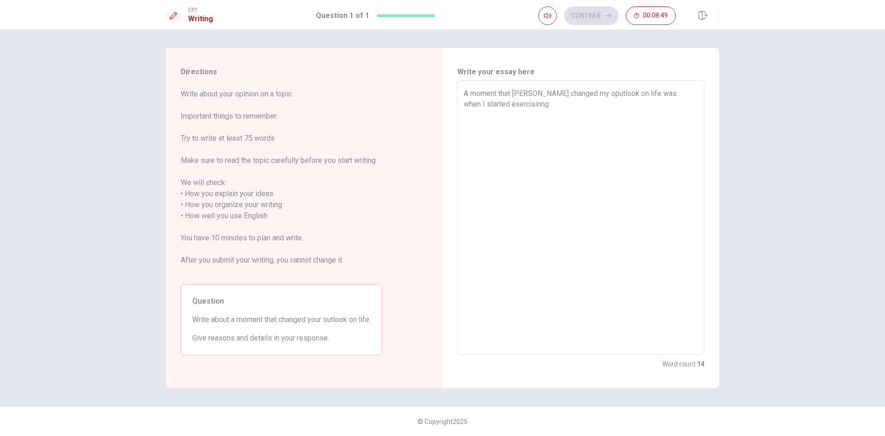
type textarea "A moment that [PERSON_NAME] changed my oputlook on life was when I started exer…"
type textarea "x"
type textarea "A moment that [PERSON_NAME] changed my oputlook on life was when I started exer…"
type textarea "x"
type textarea "A moment that [PERSON_NAME] changed my oputlook on life was when I started exer…"
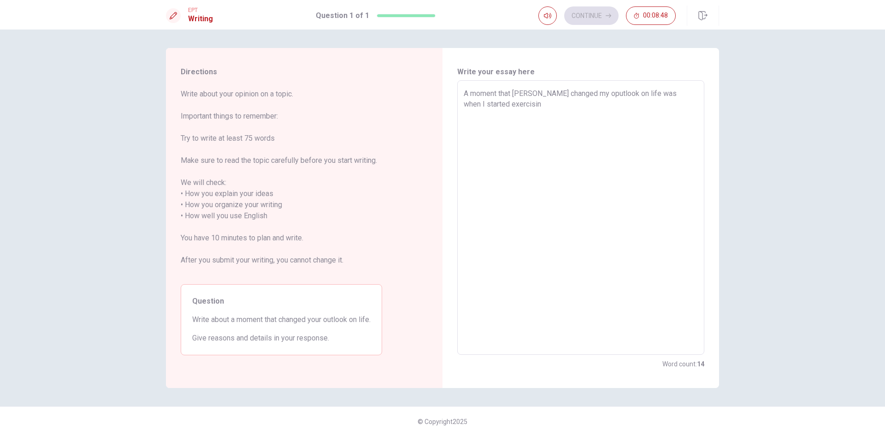
type textarea "x"
type textarea "A moment that [PERSON_NAME] changed my oputlook on life was when I started exer…"
type textarea "x"
type textarea "A moment that [PERSON_NAME] changed my oputlook on life was when I started exer…"
type textarea "x"
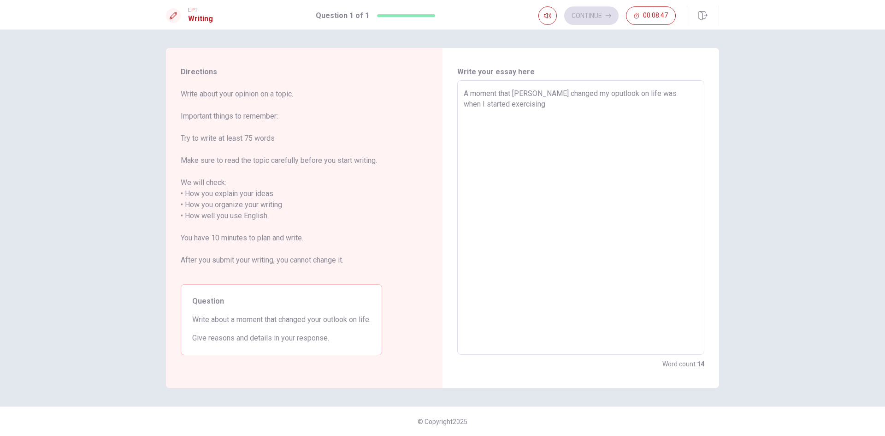
type textarea "A moment that [PERSON_NAME] changed my oputlook on life was when I started exer…"
type textarea "x"
type textarea "A moment that [PERSON_NAME] changed my oputlook on life was when I started exer…"
type textarea "x"
type textarea "A moment that [PERSON_NAME] changed my oputlook on life was when I started exer…"
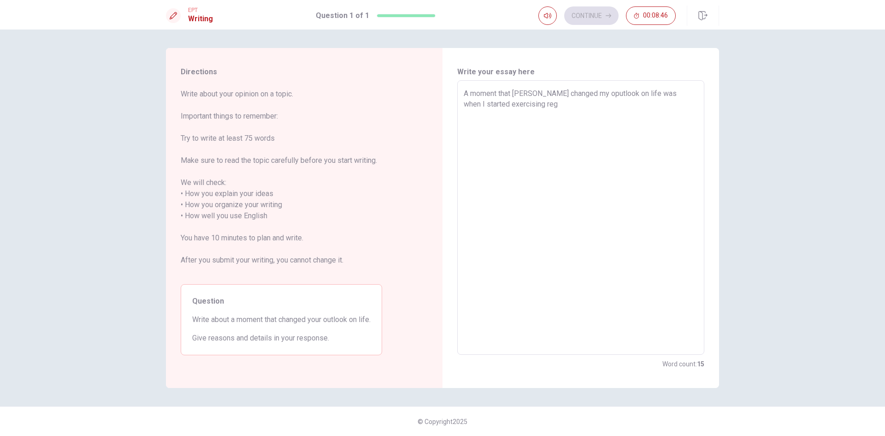
type textarea "x"
type textarea "A moment that [PERSON_NAME] changed my oputlook on life was when I started exer…"
type textarea "x"
type textarea "A moment that [PERSON_NAME] changed my oputlook on life was when I started exer…"
type textarea "x"
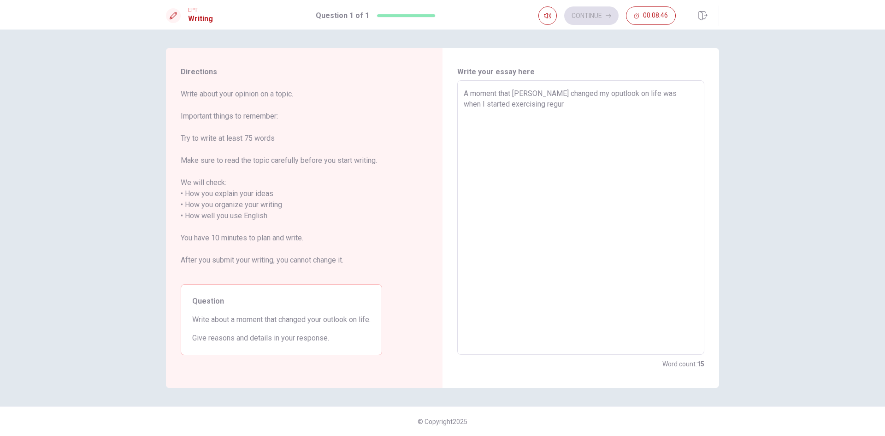
type textarea "A moment that [PERSON_NAME] changed my oputlook on life was when I started exer…"
type textarea "x"
type textarea "A moment that [PERSON_NAME] changed my oputlook on life was when I started exer…"
type textarea "x"
type textarea "A moment that [PERSON_NAME] changed my oputlook on life was when I started exer…"
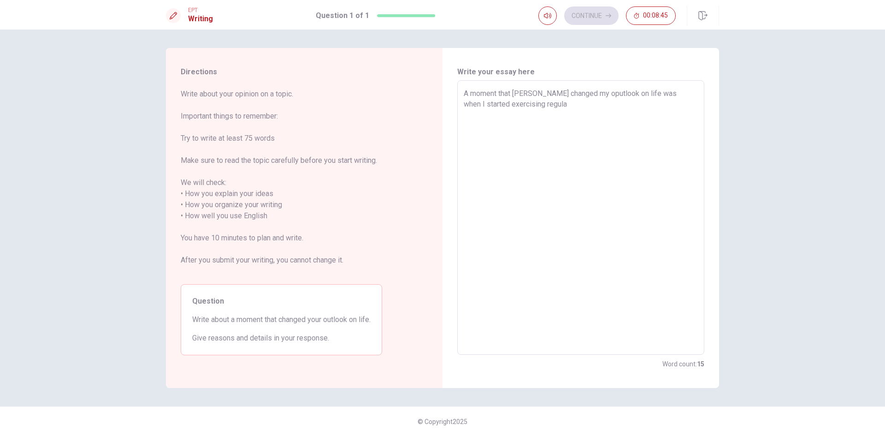
type textarea "x"
type textarea "A moment that [PERSON_NAME] changed my oputlook on life was when I started exer…"
type textarea "x"
type textarea "A moment that [PERSON_NAME] changed my oputlook on life was when I started exer…"
type textarea "x"
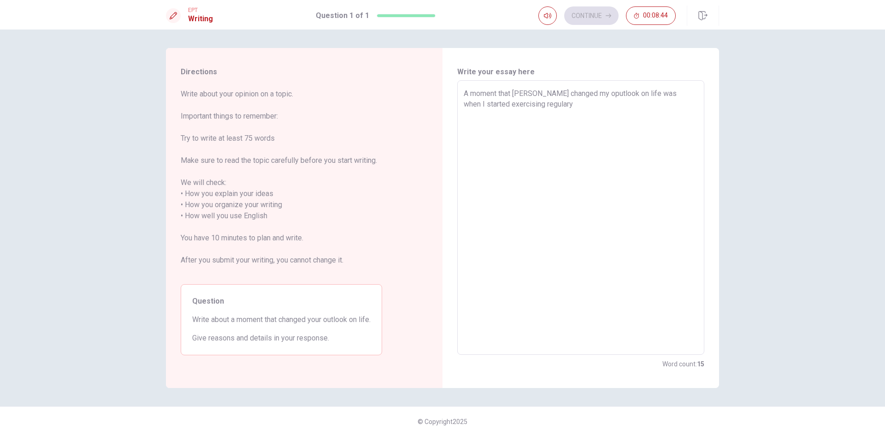
type textarea "A moment that [PERSON_NAME] changed my oputlook on life was when I started exer…"
type textarea "x"
type textarea "A moment that [PERSON_NAME] changed my oputlook on life was when I started exer…"
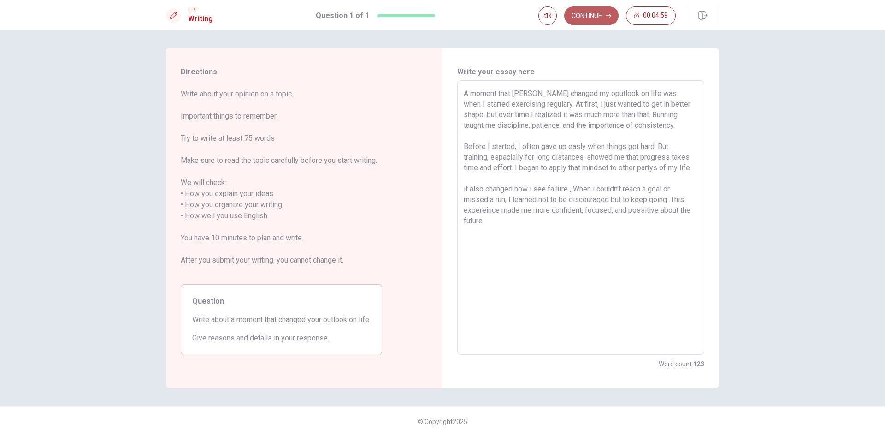
click at [612, 17] on button "Continue" at bounding box center [591, 15] width 54 height 18
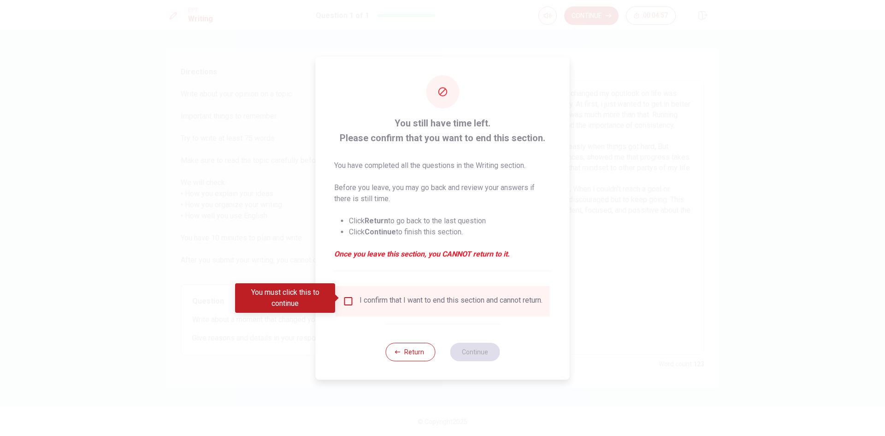
click at [416, 366] on div "Return Continue" at bounding box center [443, 352] width 114 height 56
click at [413, 361] on button "Return" at bounding box center [411, 352] width 50 height 18
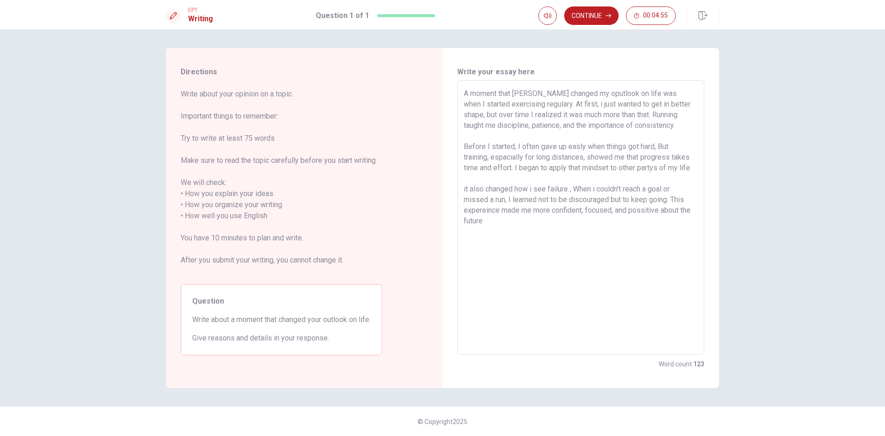
click at [516, 92] on textarea "A moment that [PERSON_NAME] changed my oputlook on life was when I started exer…" at bounding box center [581, 217] width 234 height 259
click at [519, 92] on textarea "A moment that [PERSON_NAME] changed my oputlook on life was when I started exer…" at bounding box center [581, 217] width 234 height 259
click at [580, 91] on textarea "A moment that truly changed my oputlook on life was when I started exercising r…" at bounding box center [581, 217] width 234 height 259
click at [585, 15] on button "Continue" at bounding box center [591, 15] width 54 height 18
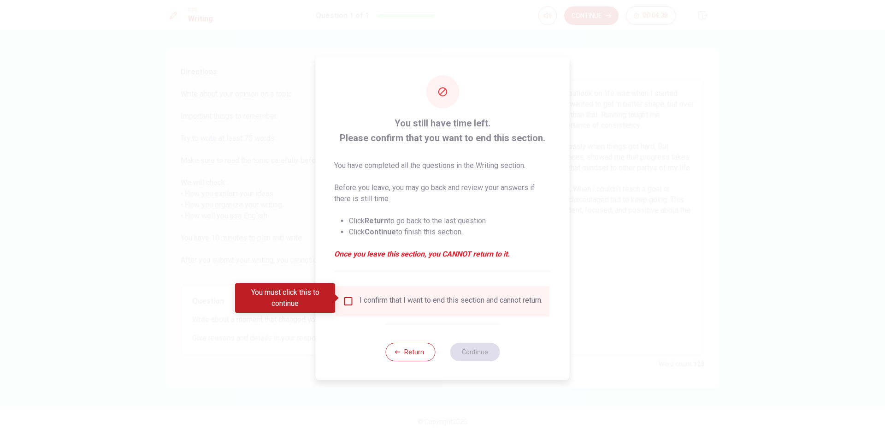
click at [350, 299] on input "You must click this to continue" at bounding box center [348, 301] width 11 height 11
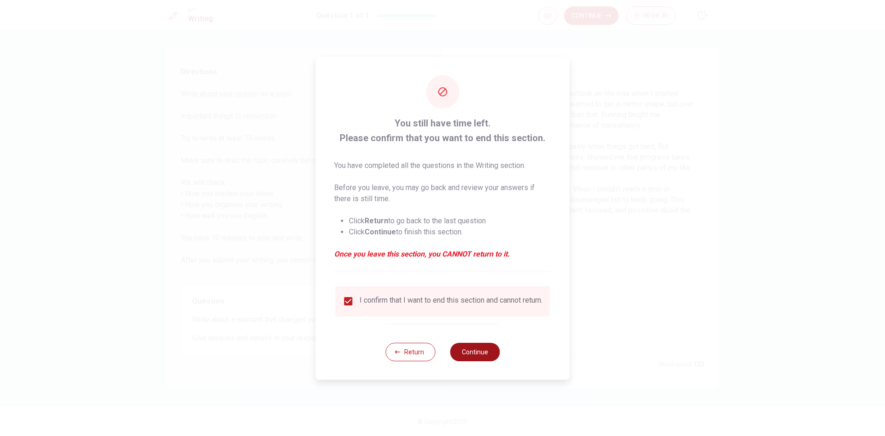
click at [487, 358] on button "Continue" at bounding box center [475, 352] width 50 height 18
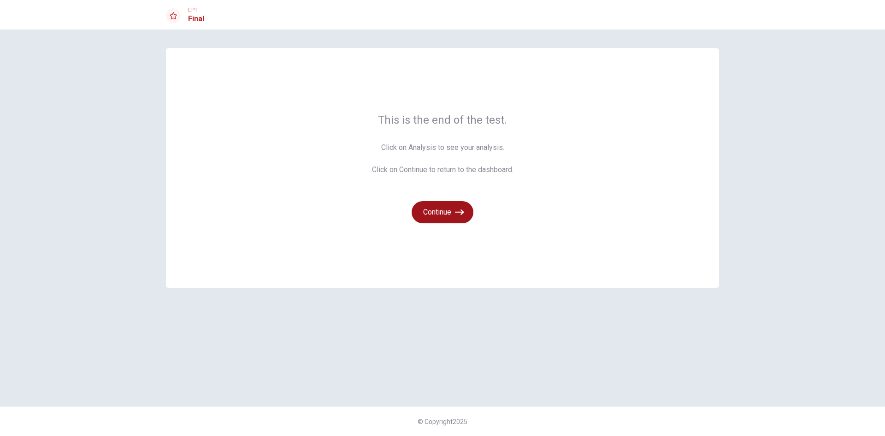
click at [455, 214] on icon "button" at bounding box center [459, 212] width 9 height 9
